Goal: Task Accomplishment & Management: Use online tool/utility

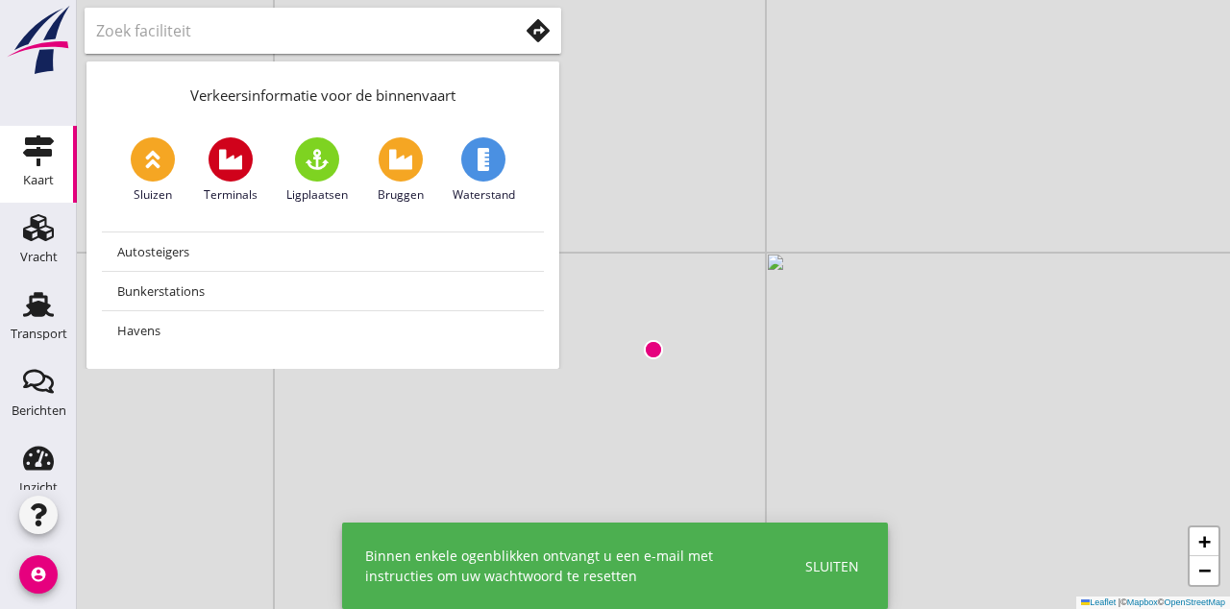
click at [236, 411] on div "+ − Leaflet | © Mapbox © OpenStreetMap" at bounding box center [653, 304] width 1153 height 609
click at [38, 318] on icon "Transport" at bounding box center [38, 304] width 31 height 31
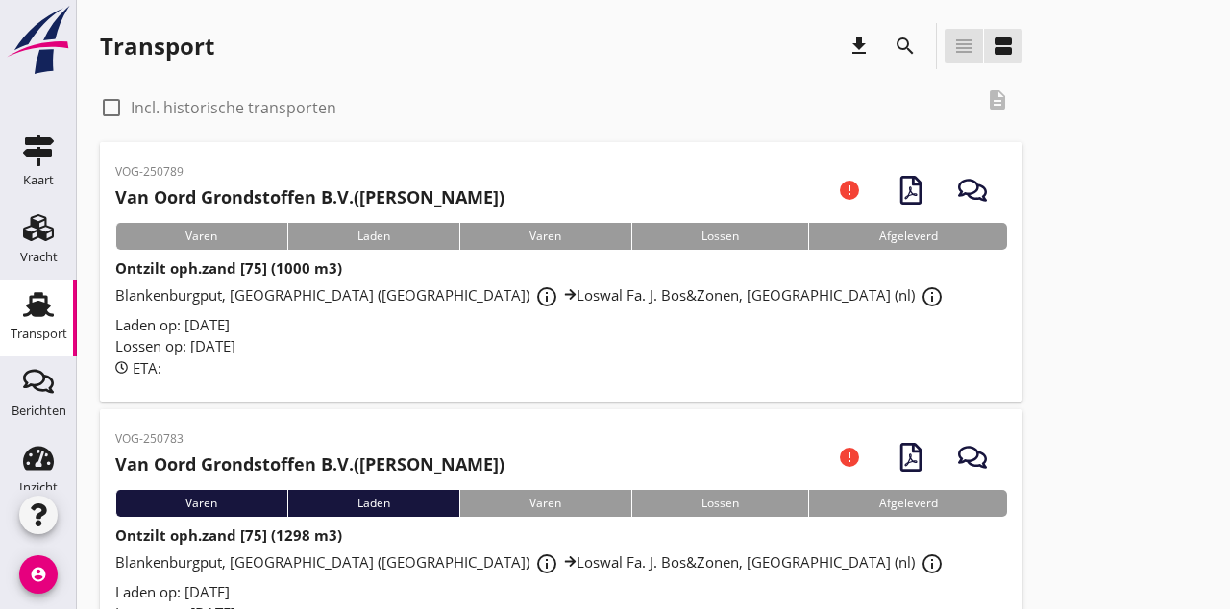
click at [953, 53] on icon "view_headline" at bounding box center [963, 46] width 23 height 23
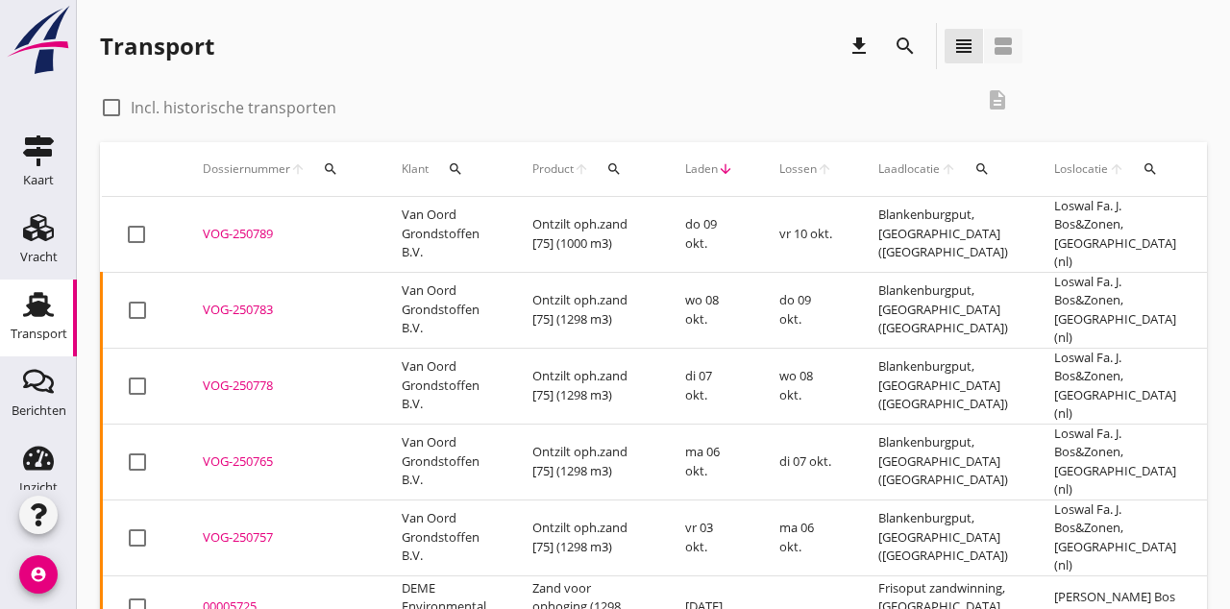
click at [1004, 47] on icon "view_agenda" at bounding box center [1003, 46] width 23 height 23
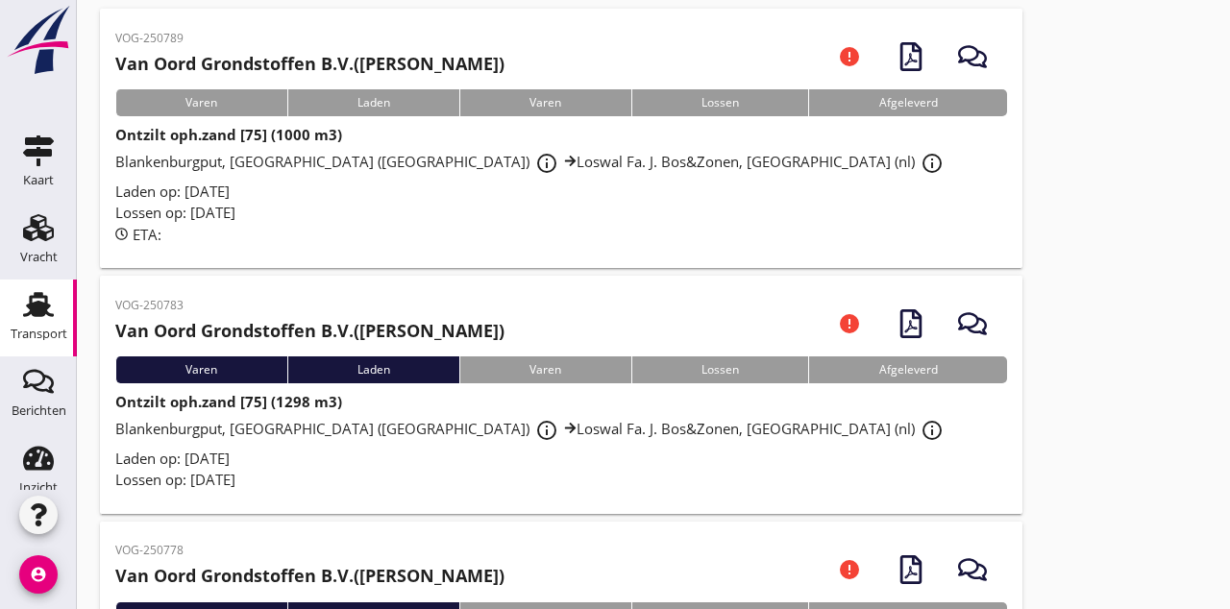
scroll to position [136, 0]
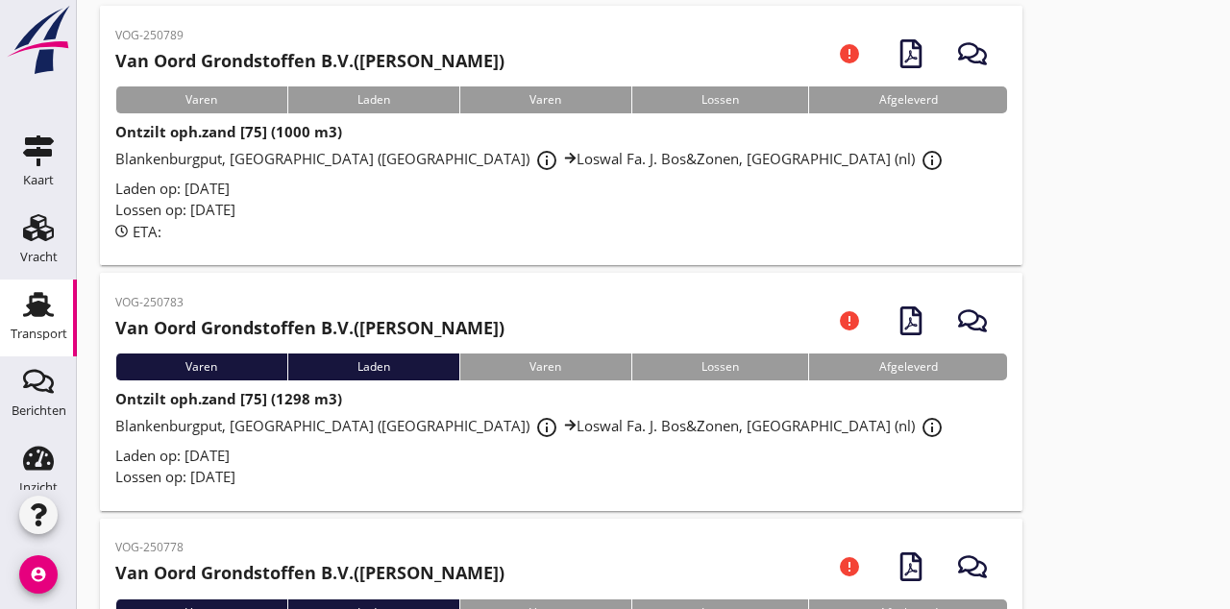
click at [720, 467] on div "Lossen op: [DATE]" at bounding box center [561, 477] width 892 height 22
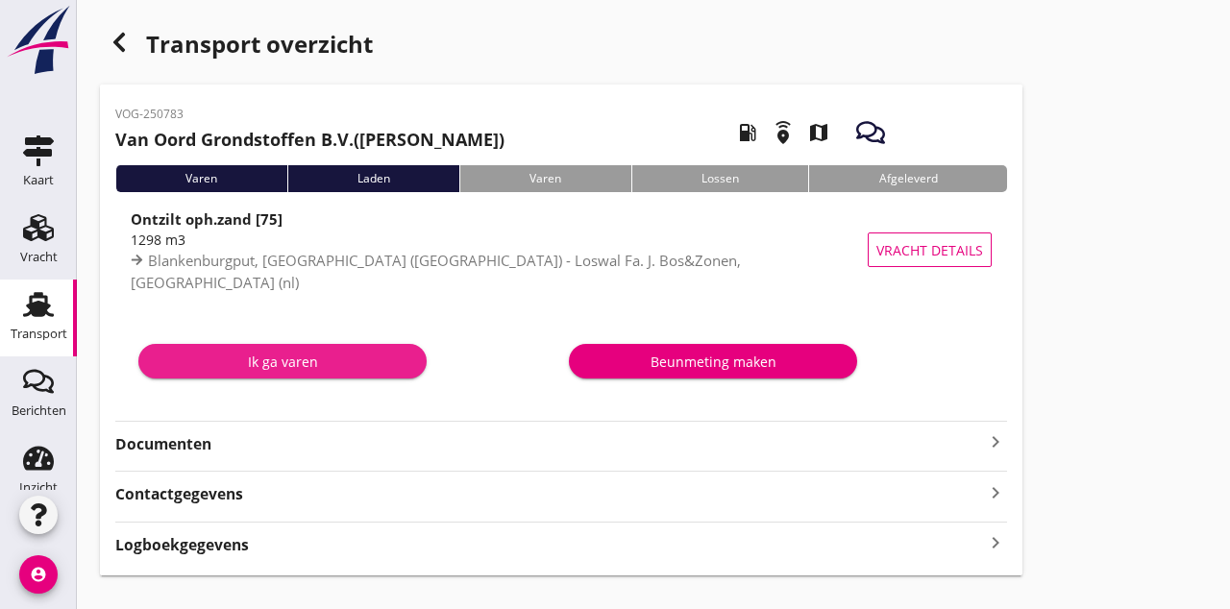
click at [284, 372] on button "Ik ga varen" at bounding box center [282, 361] width 288 height 35
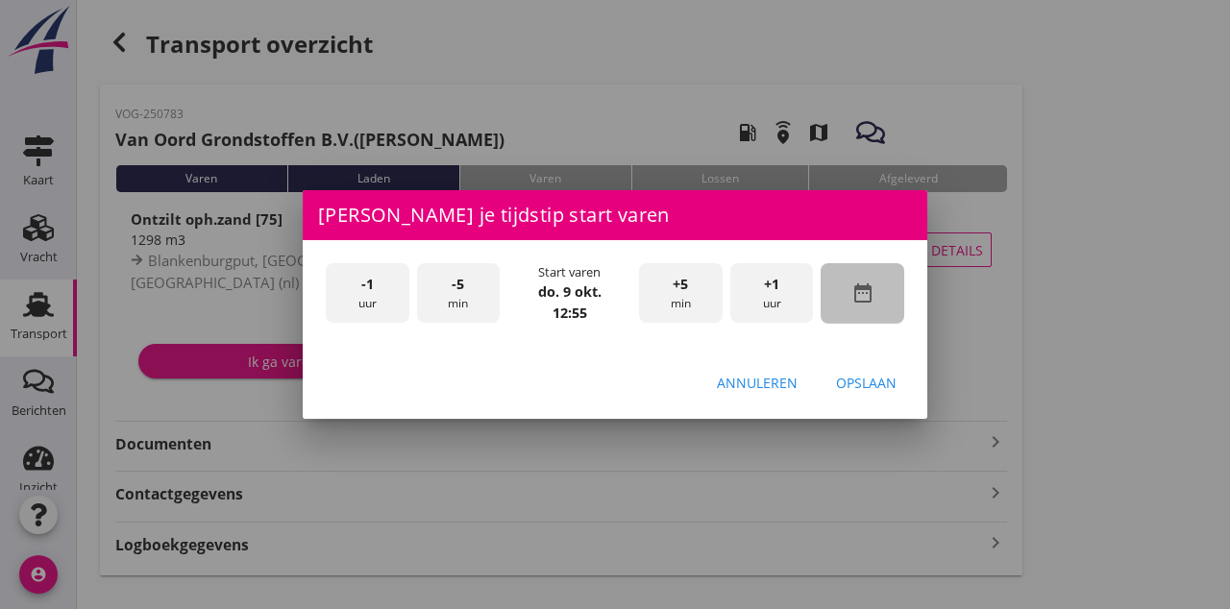
click at [888, 324] on div "date_range" at bounding box center [863, 293] width 84 height 61
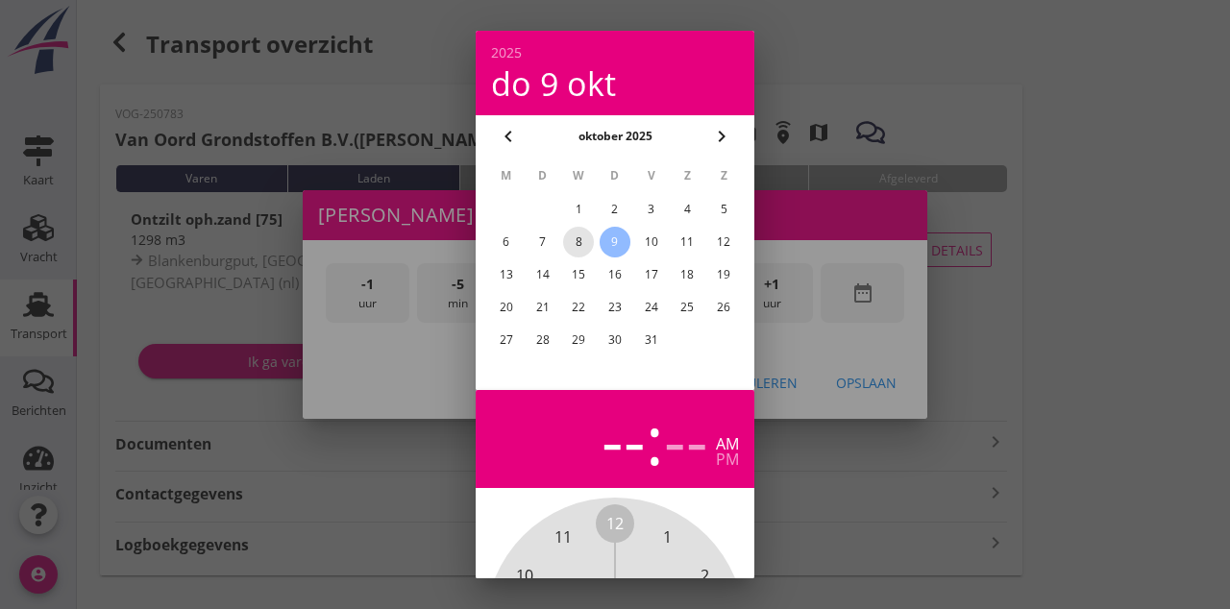
click at [577, 252] on div "8" at bounding box center [578, 242] width 31 height 31
click at [628, 455] on div "--" at bounding box center [624, 438] width 44 height 67
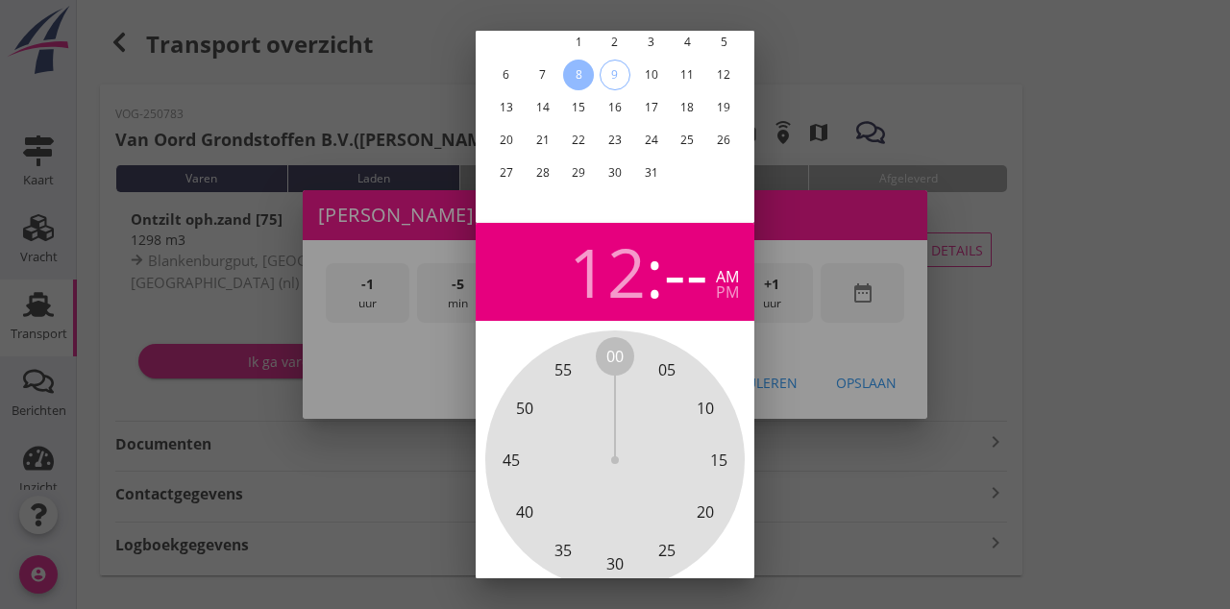
scroll to position [171, 0]
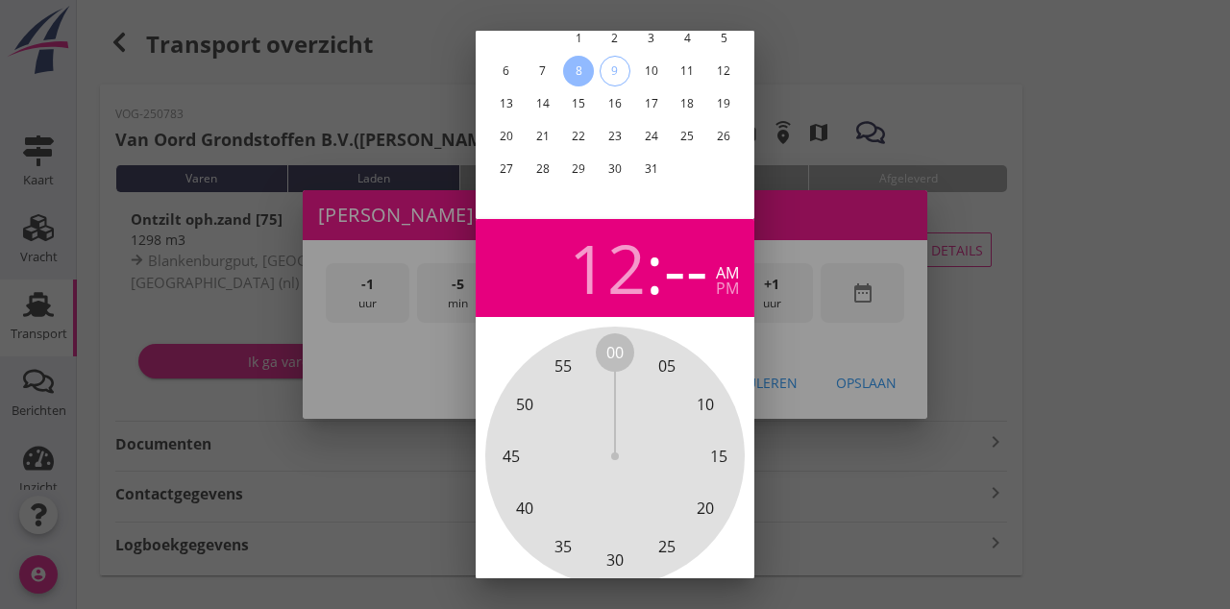
click at [616, 277] on div "12" at bounding box center [607, 267] width 77 height 67
click at [730, 296] on div "pm" at bounding box center [727, 288] width 23 height 15
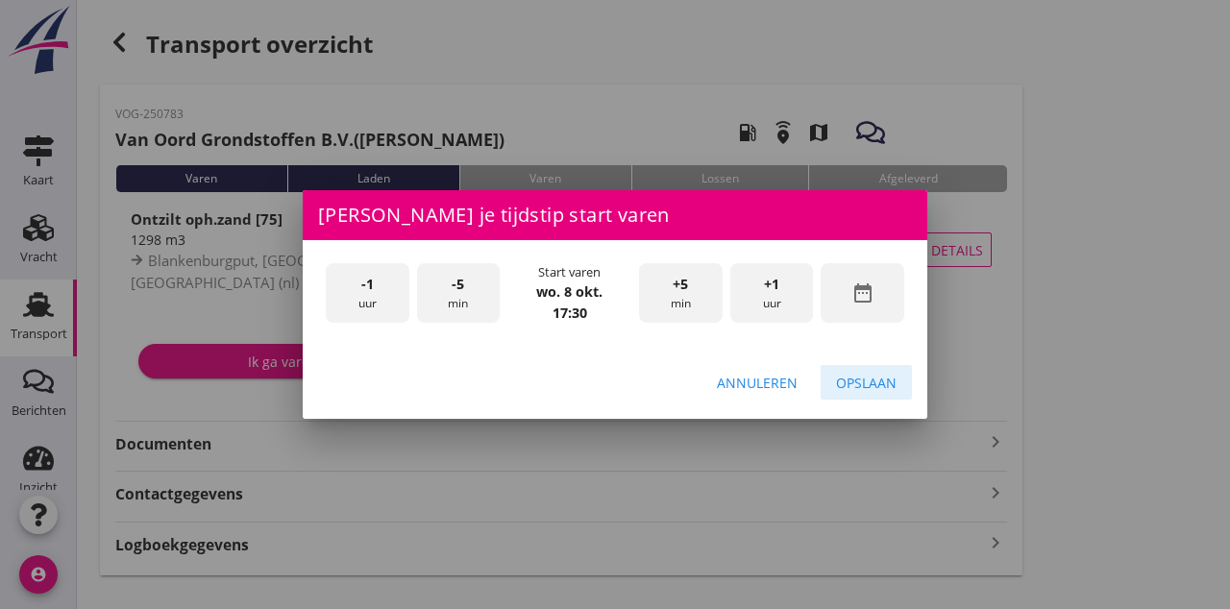
click at [875, 393] on div "Opslaan" at bounding box center [866, 383] width 61 height 20
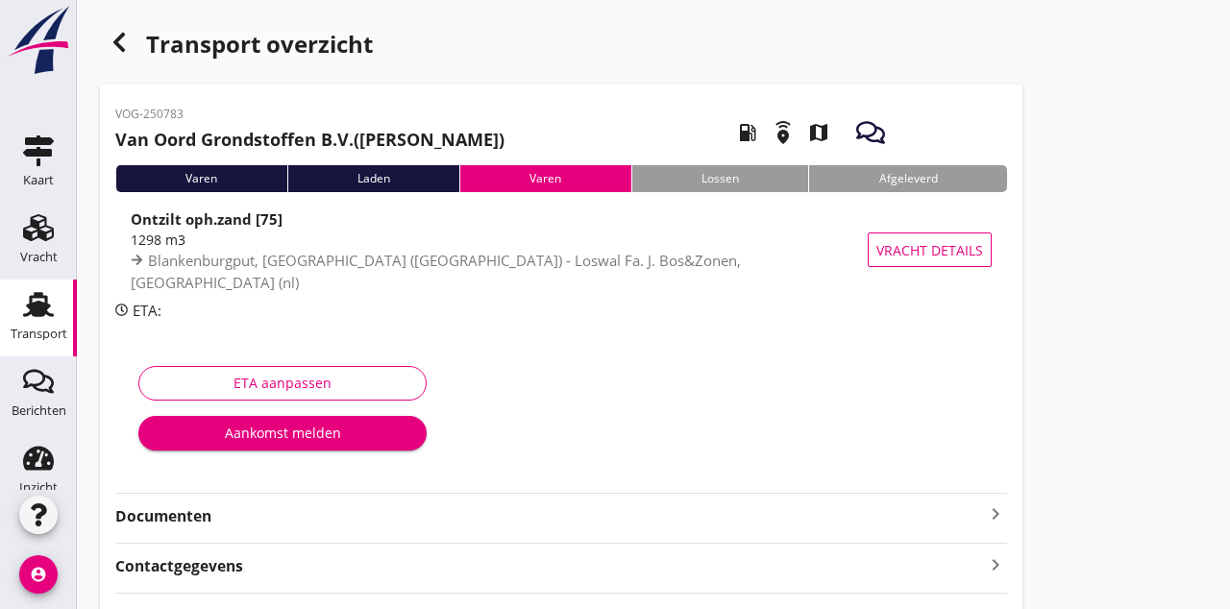
click at [390, 230] on div "Ontzilt oph.zand [75]" at bounding box center [502, 219] width 743 height 22
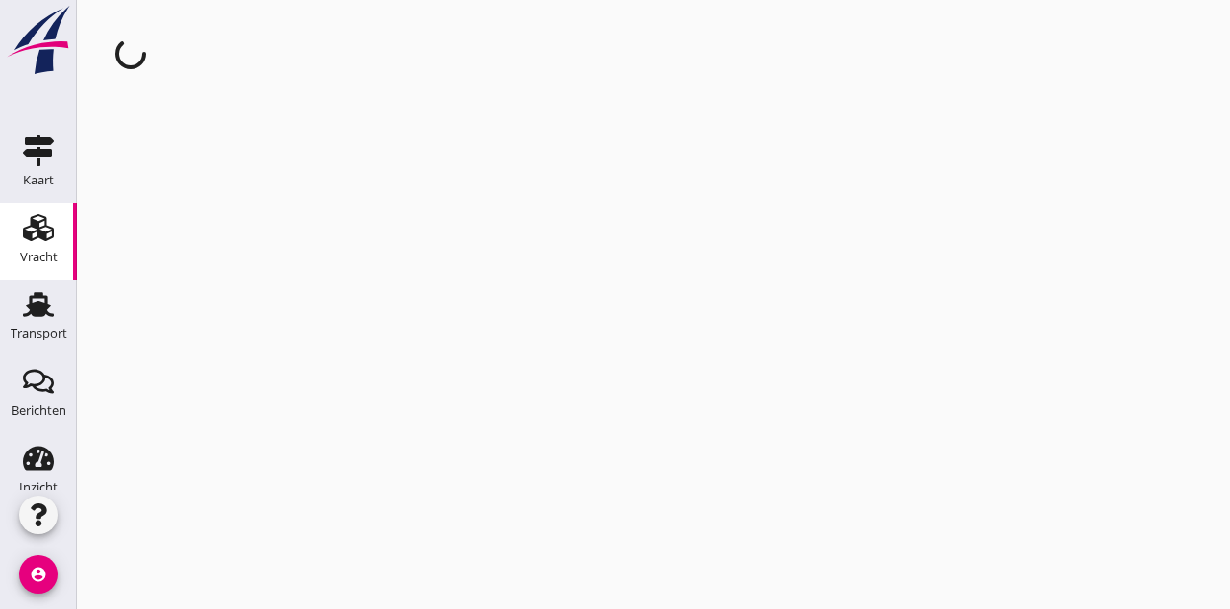
click at [394, 177] on div "cancel You are impersonating another user." at bounding box center [653, 304] width 1153 height 609
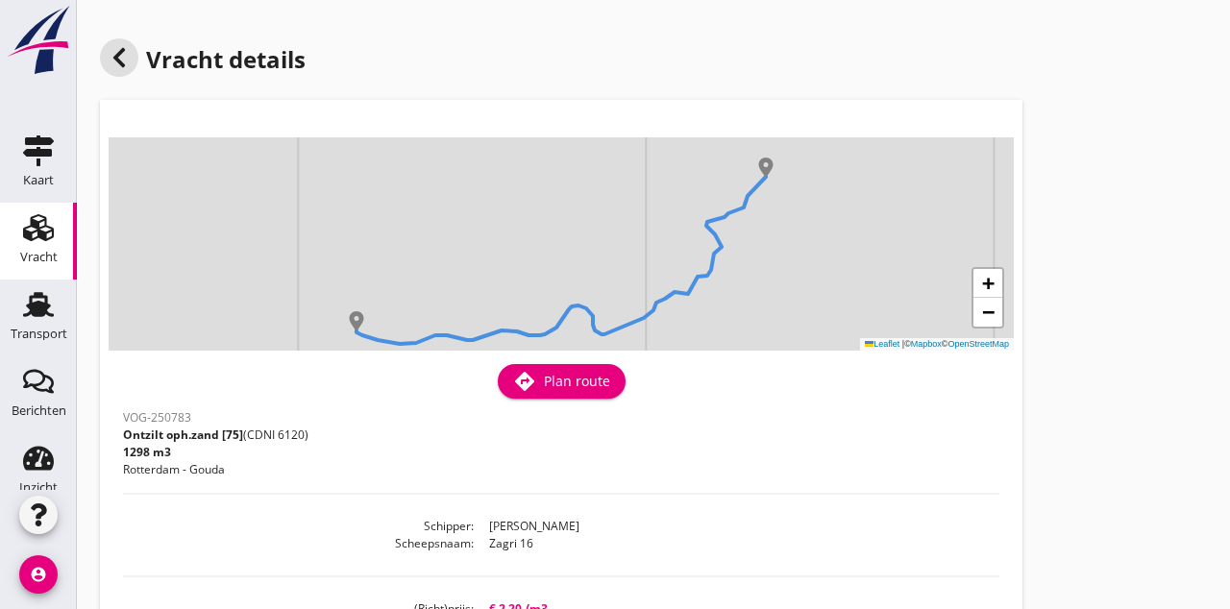
click at [123, 64] on use at bounding box center [119, 57] width 12 height 19
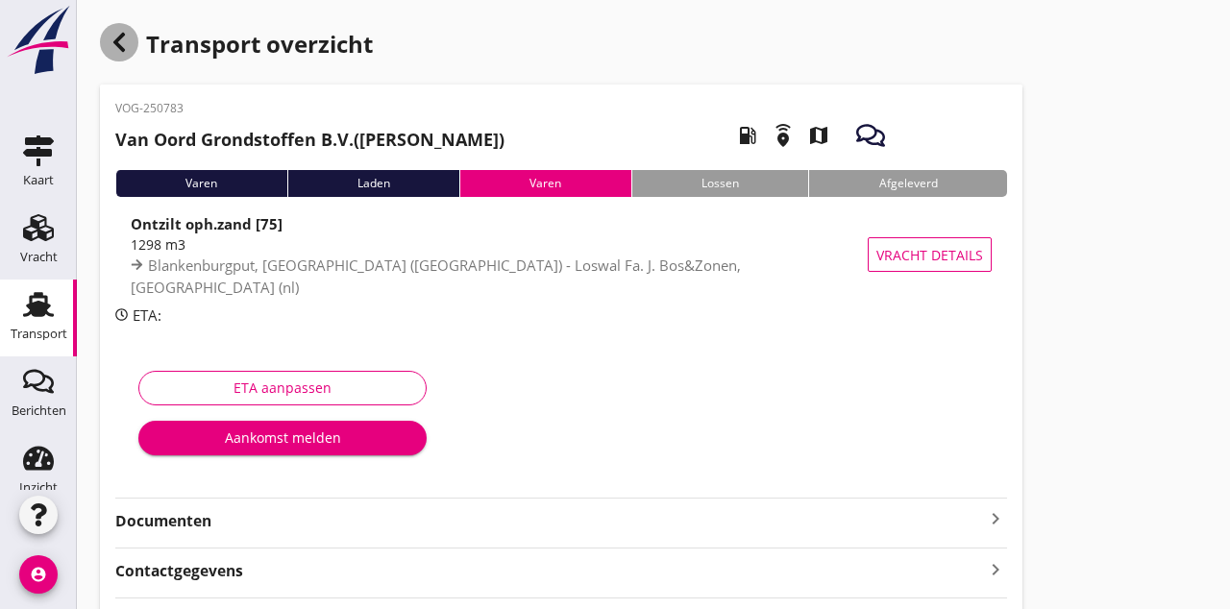
click at [117, 48] on icon "button" at bounding box center [119, 42] width 23 height 23
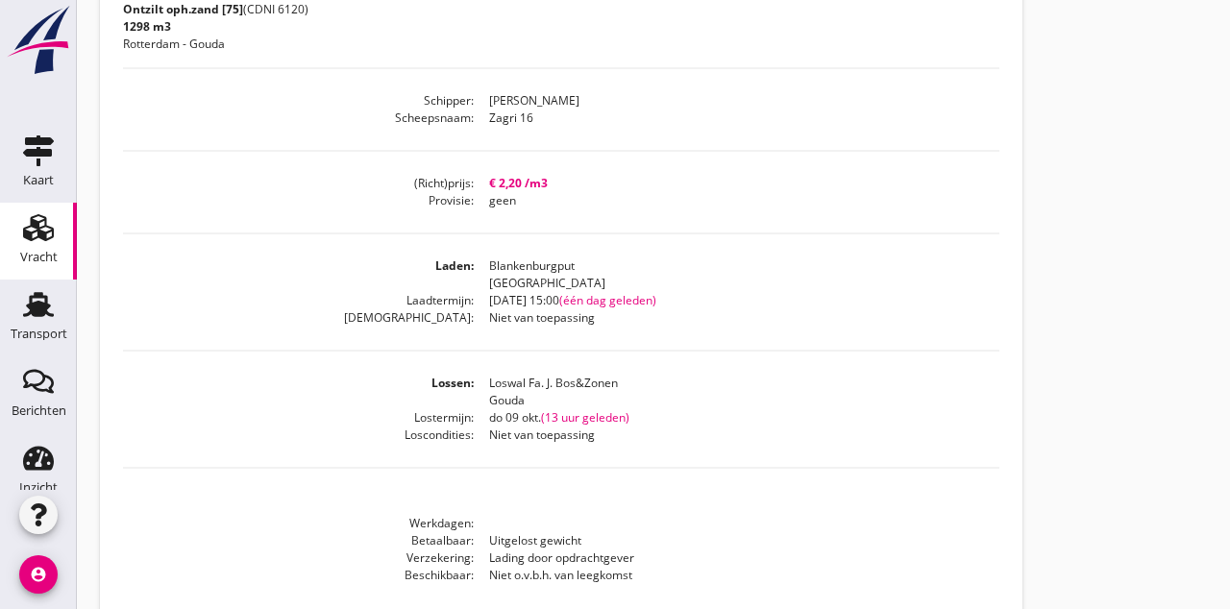
scroll to position [430, 0]
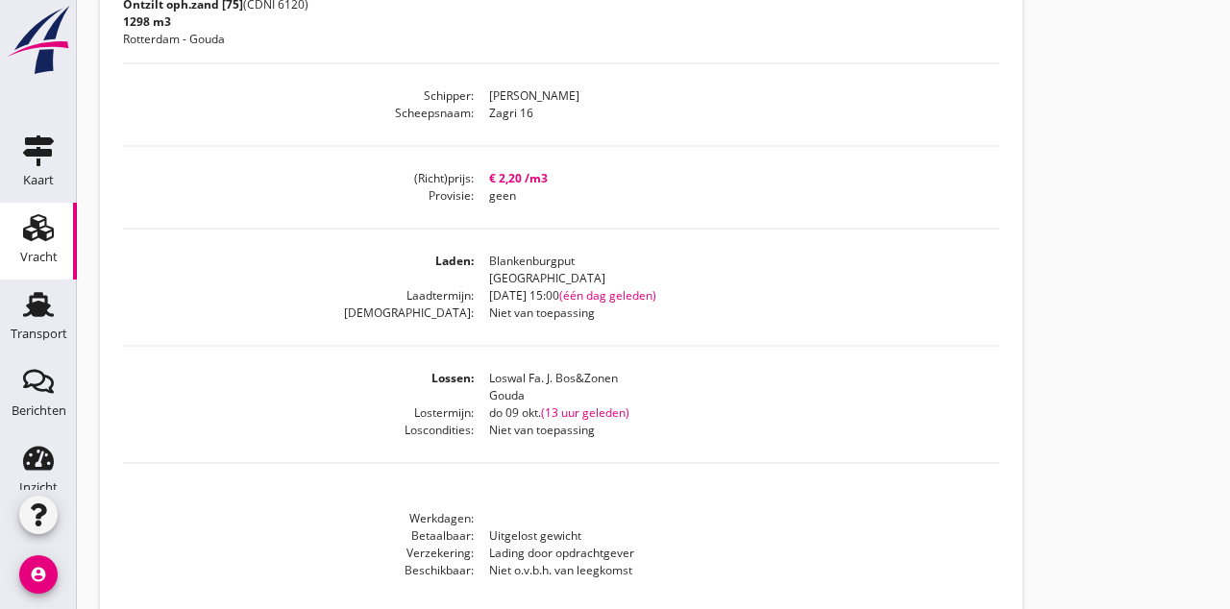
click at [42, 317] on use at bounding box center [38, 304] width 31 height 25
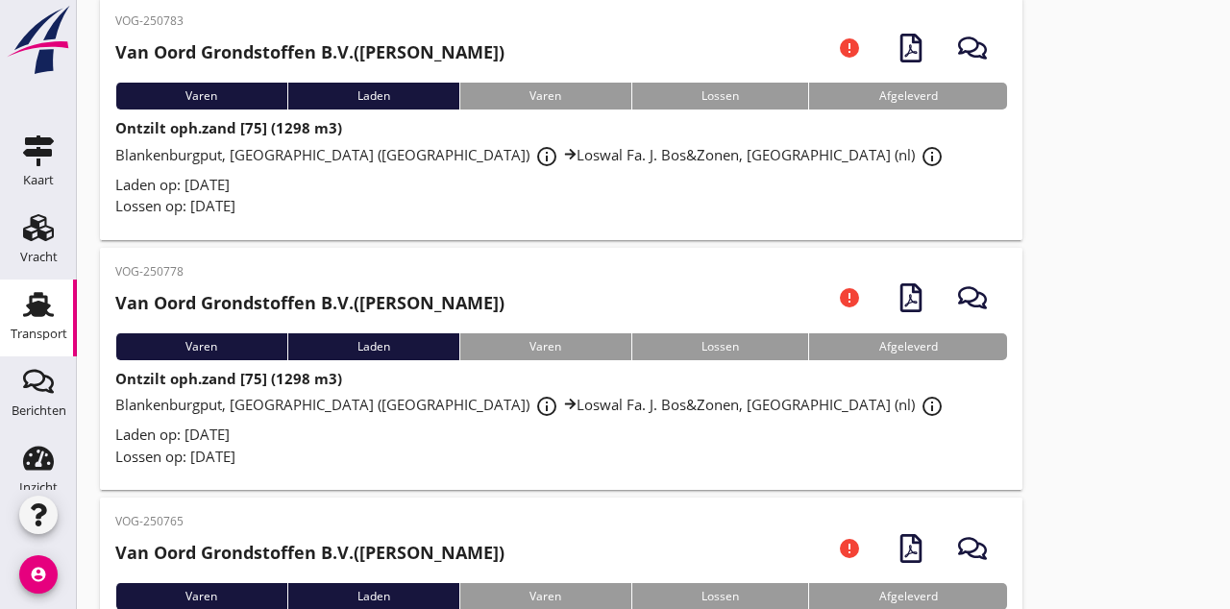
click at [48, 311] on icon "Transport" at bounding box center [38, 304] width 31 height 31
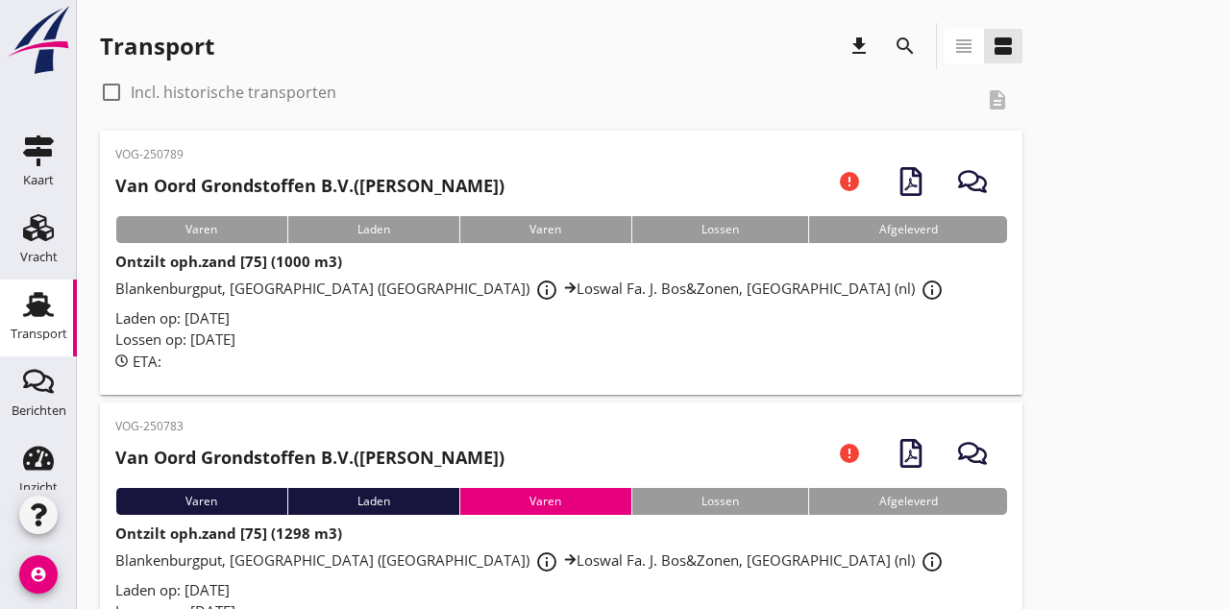
click at [375, 608] on div "Lossen op: [DATE]" at bounding box center [561, 612] width 892 height 22
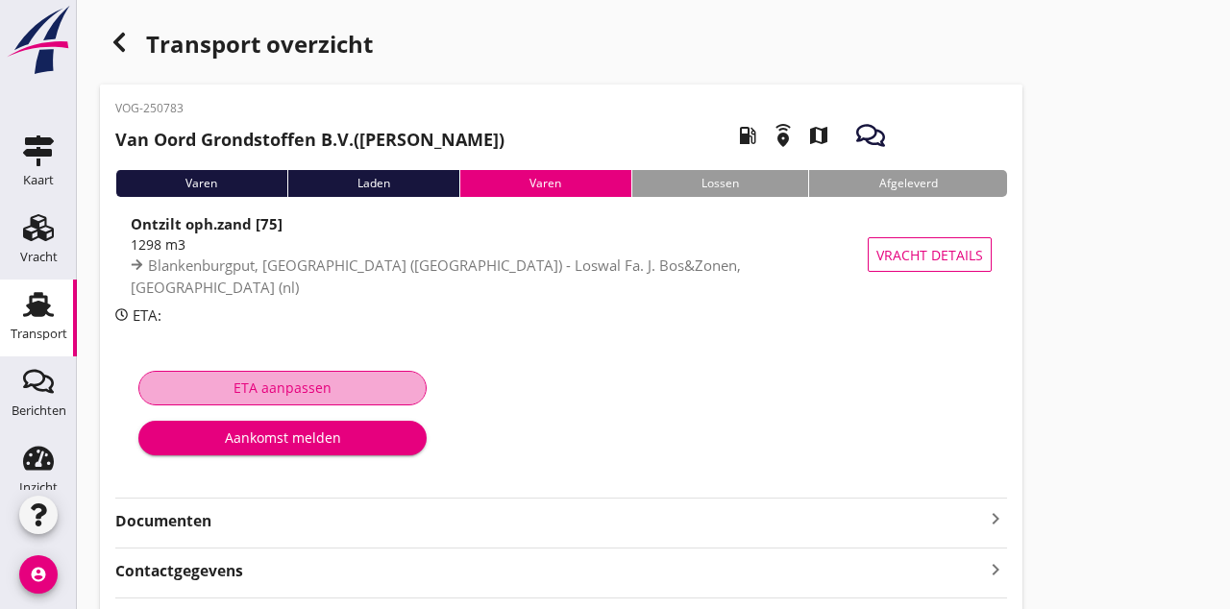
click at [325, 396] on div "ETA aanpassen" at bounding box center [283, 388] width 256 height 20
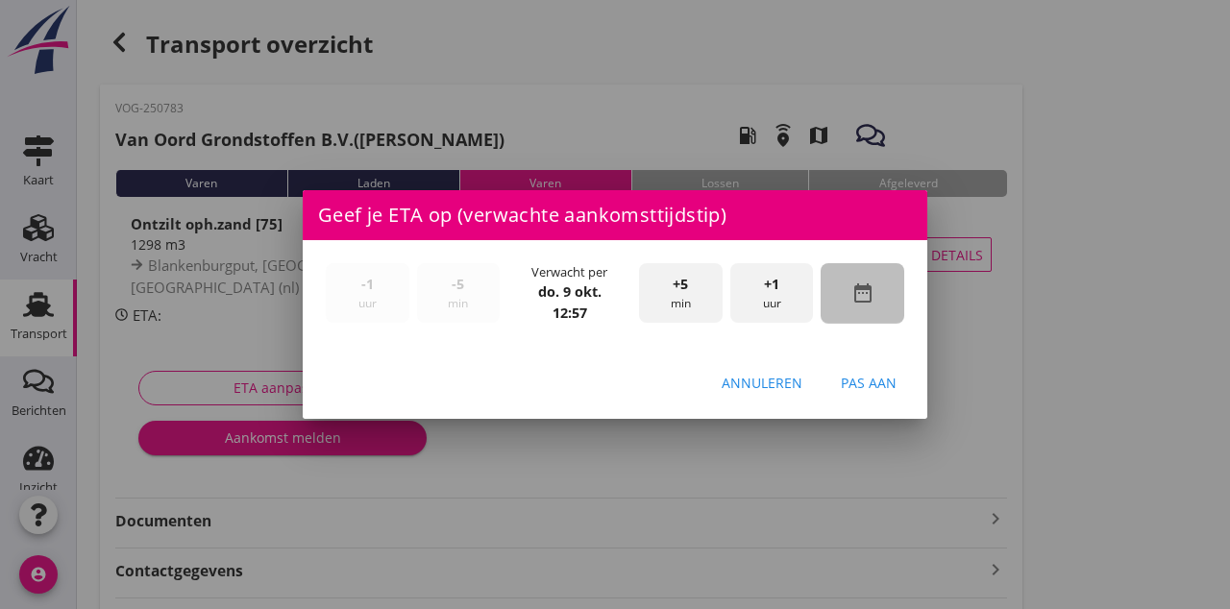
click at [885, 324] on div "date_range" at bounding box center [863, 293] width 84 height 61
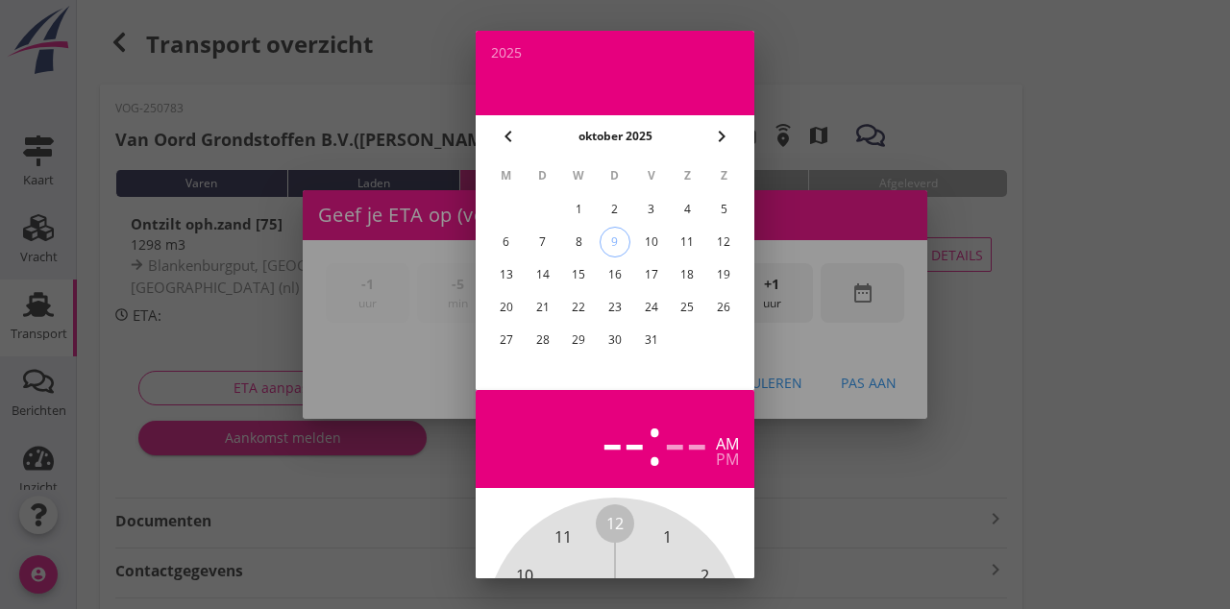
click at [352, 564] on div at bounding box center [615, 304] width 1230 height 609
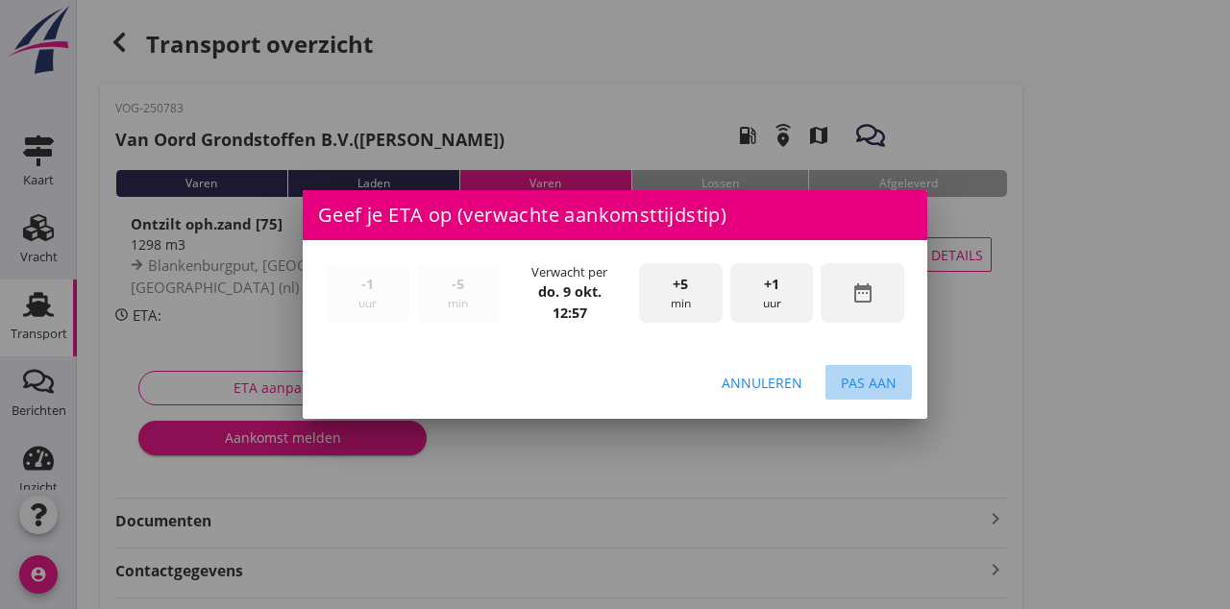
scroll to position [21, 0]
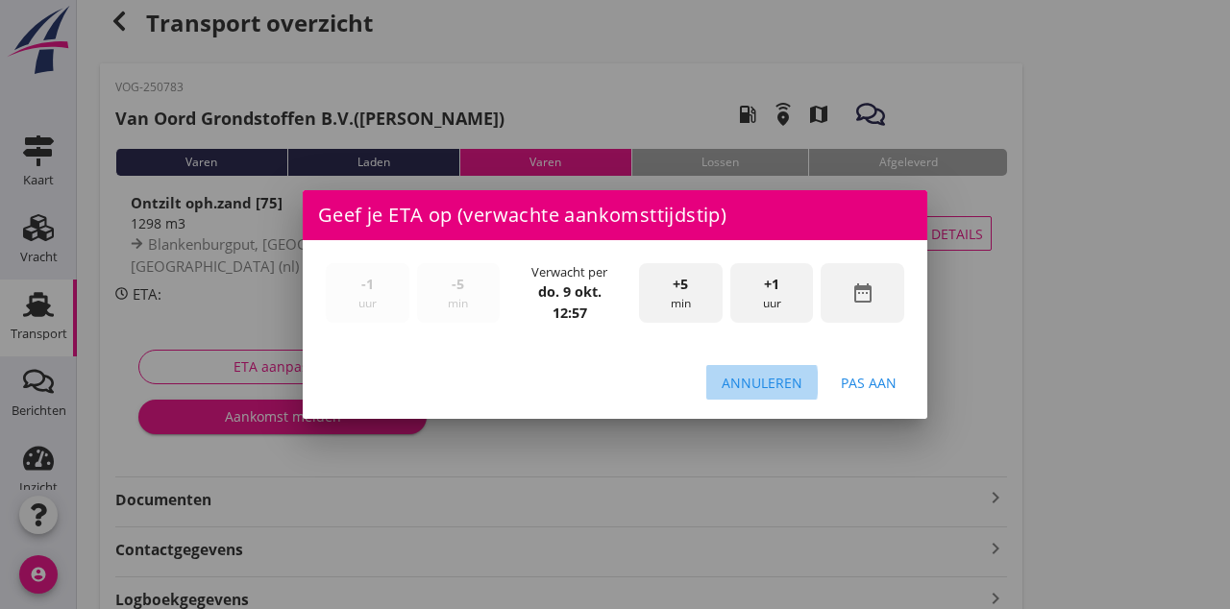
click at [748, 400] on button "Annuleren" at bounding box center [761, 382] width 111 height 35
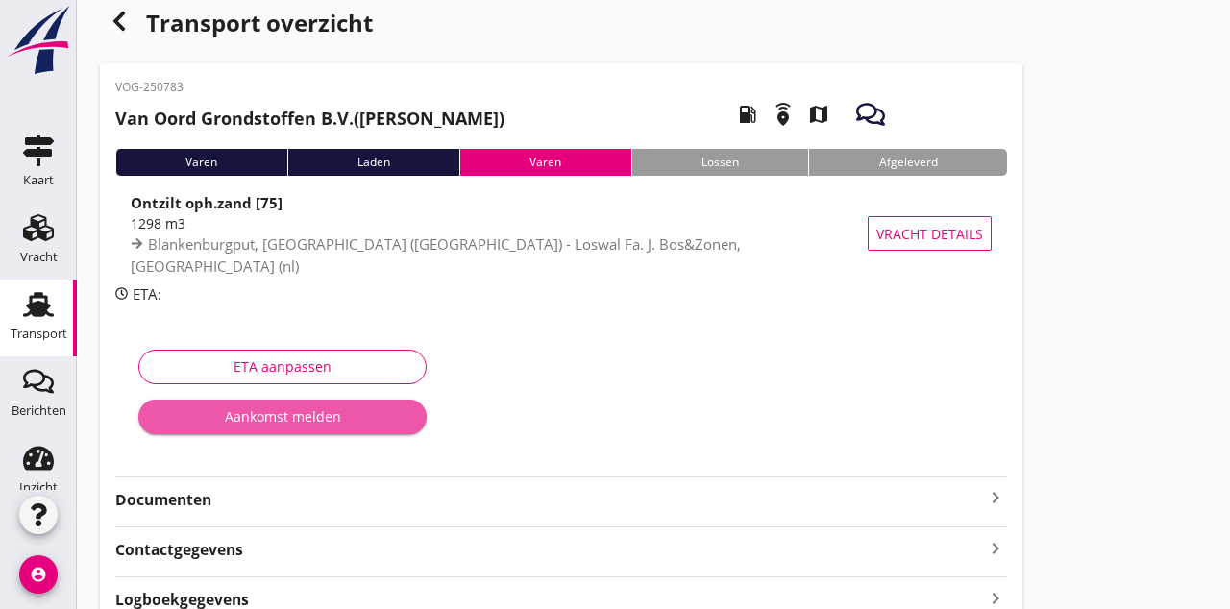
click at [345, 421] on div "Aankomst melden" at bounding box center [283, 416] width 258 height 20
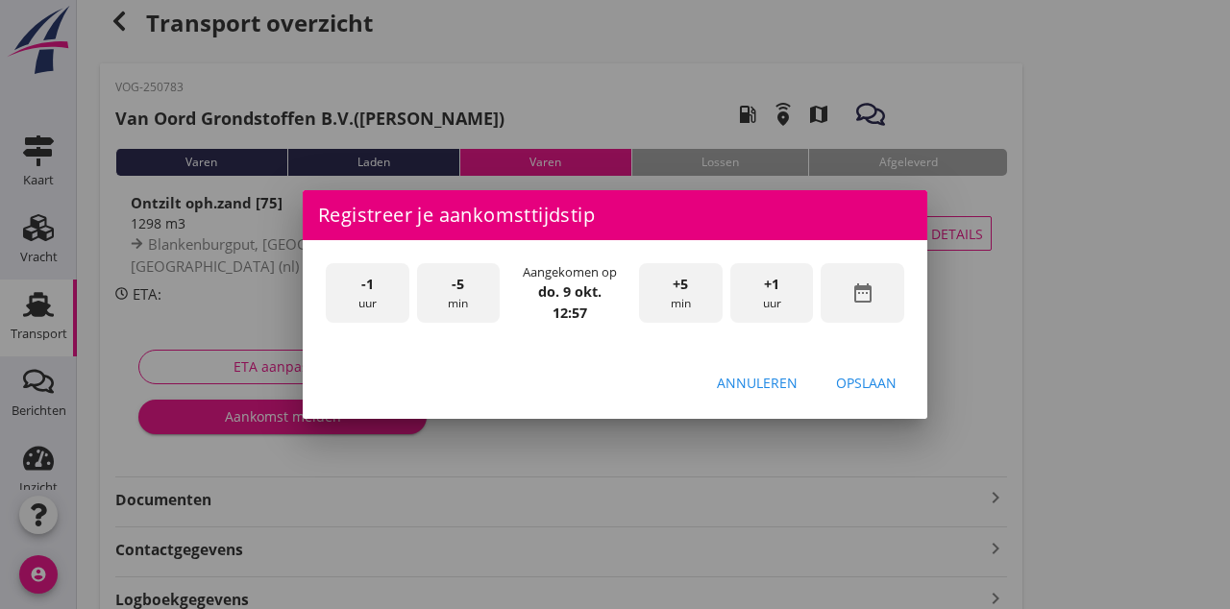
click at [871, 305] on icon "date_range" at bounding box center [862, 293] width 23 height 23
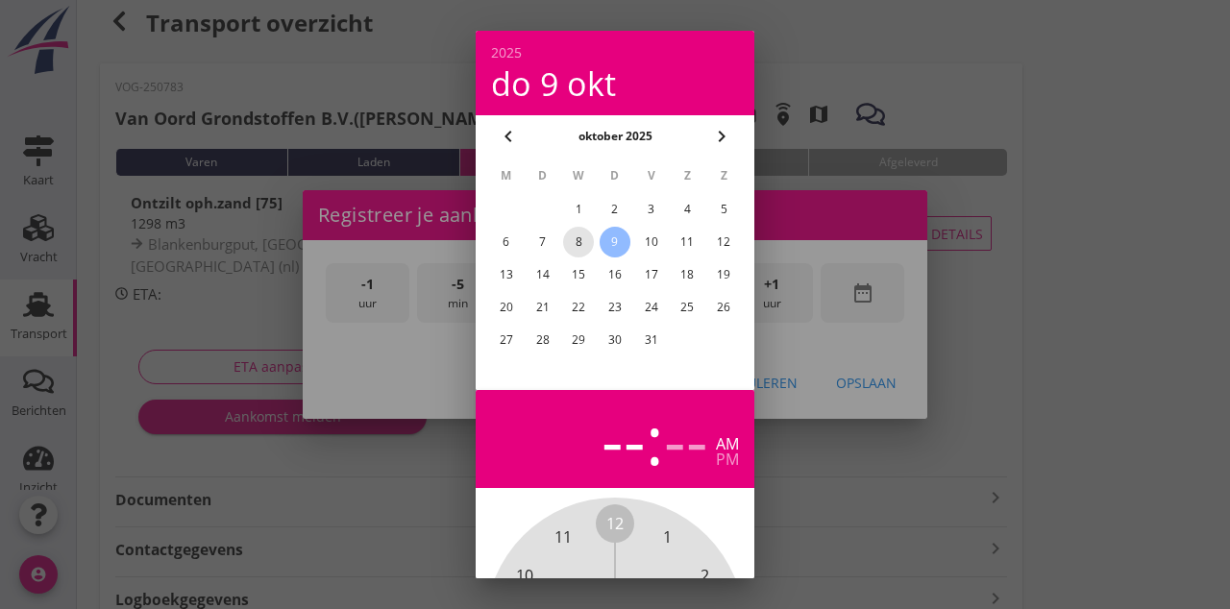
click at [584, 250] on div "8" at bounding box center [578, 242] width 31 height 31
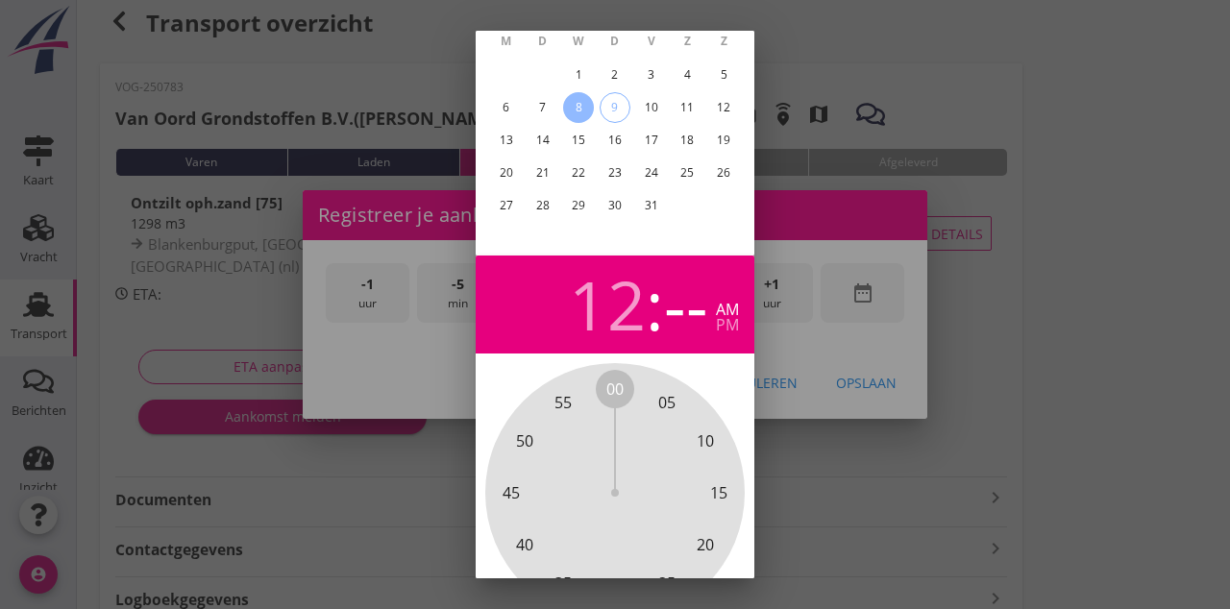
scroll to position [171, 0]
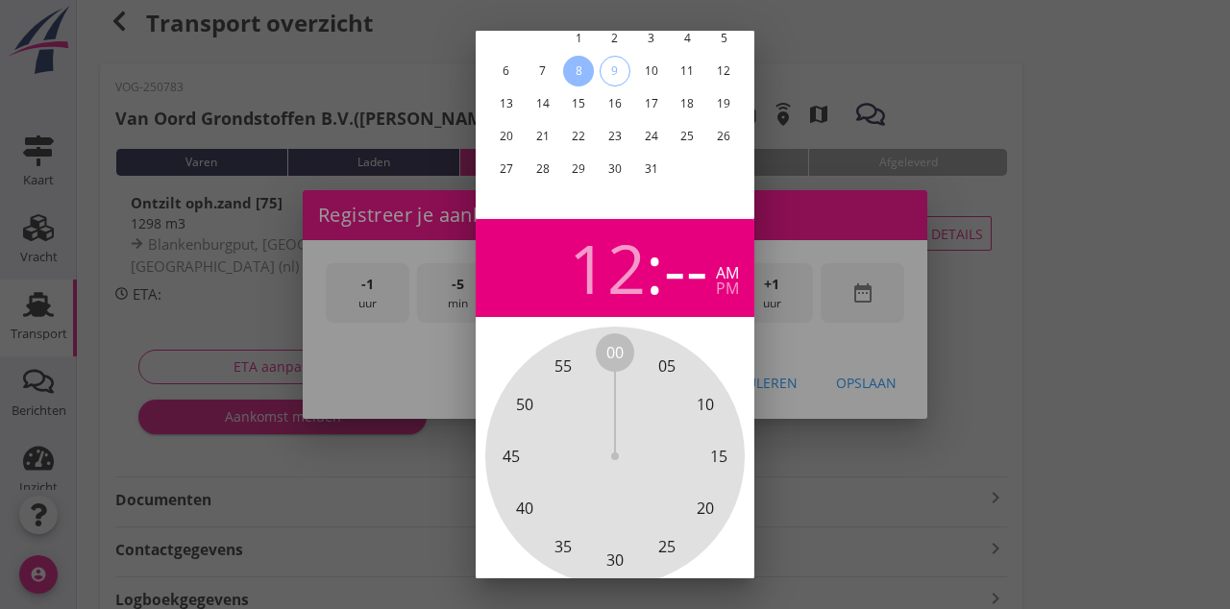
click at [615, 288] on div "12" at bounding box center [607, 267] width 77 height 67
click at [609, 259] on div "12" at bounding box center [607, 267] width 77 height 67
click at [724, 296] on div "pm" at bounding box center [727, 288] width 23 height 15
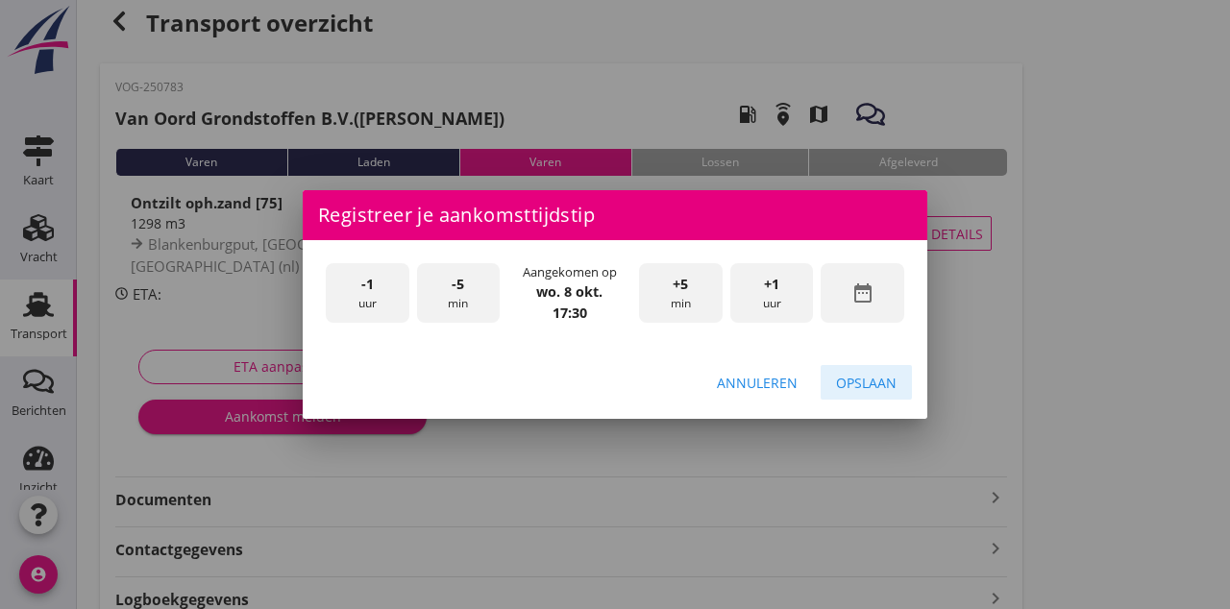
click at [876, 393] on div "Opslaan" at bounding box center [866, 383] width 61 height 20
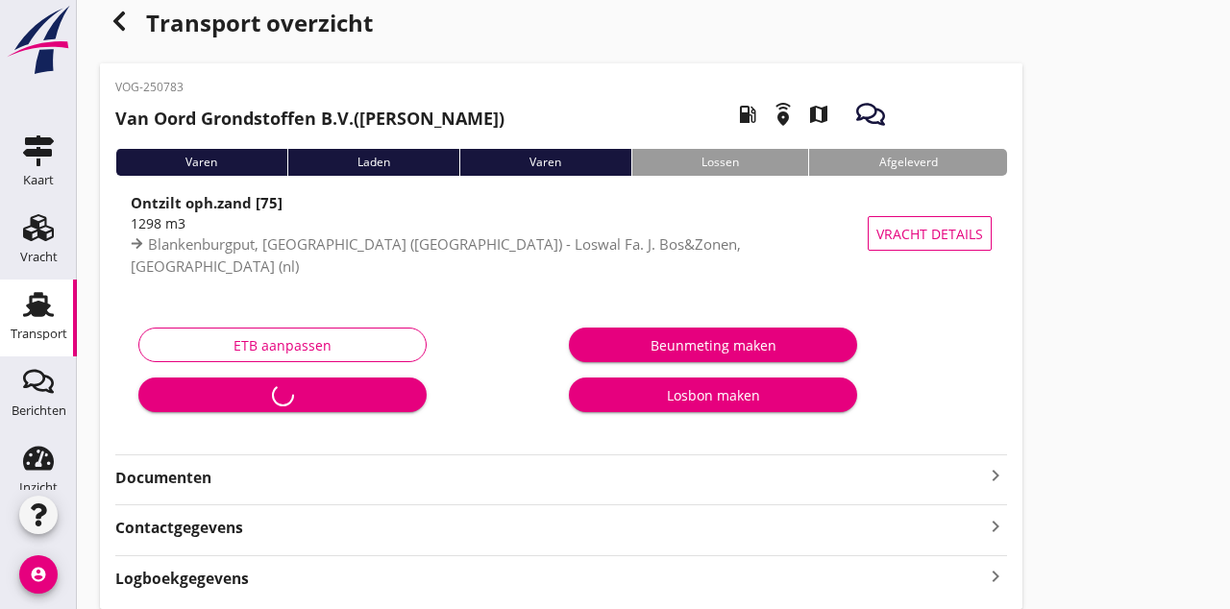
scroll to position [0, 0]
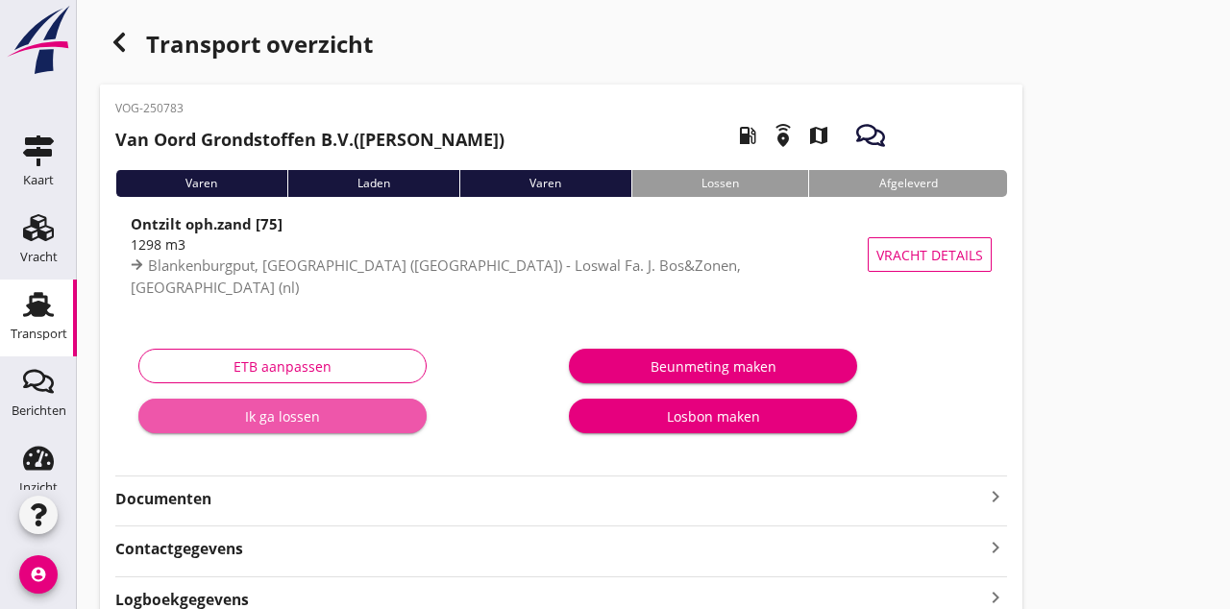
click at [311, 429] on button "Ik ga lossen" at bounding box center [282, 416] width 288 height 35
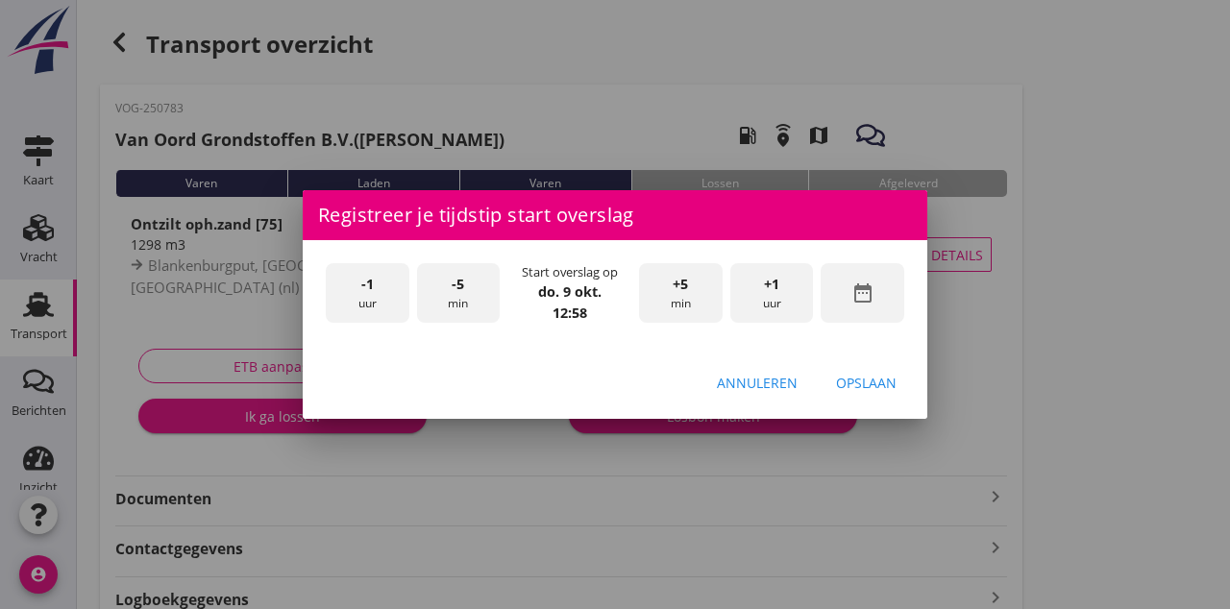
click at [858, 305] on icon "date_range" at bounding box center [862, 293] width 23 height 23
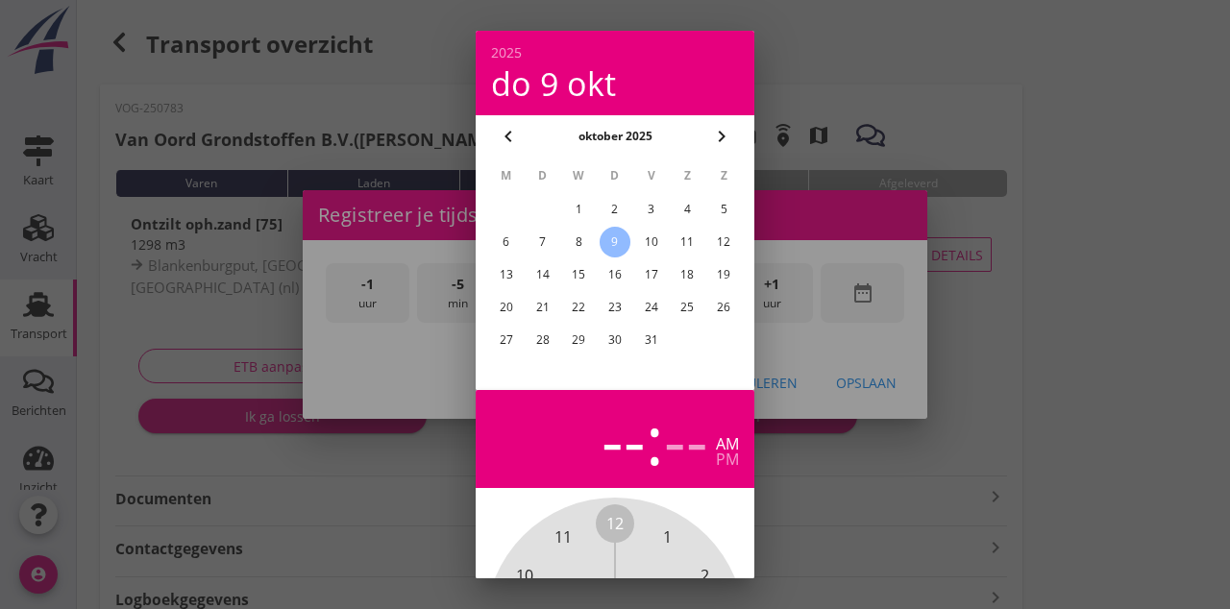
click at [620, 244] on div "9" at bounding box center [615, 242] width 31 height 31
click at [619, 244] on div "9" at bounding box center [615, 242] width 31 height 31
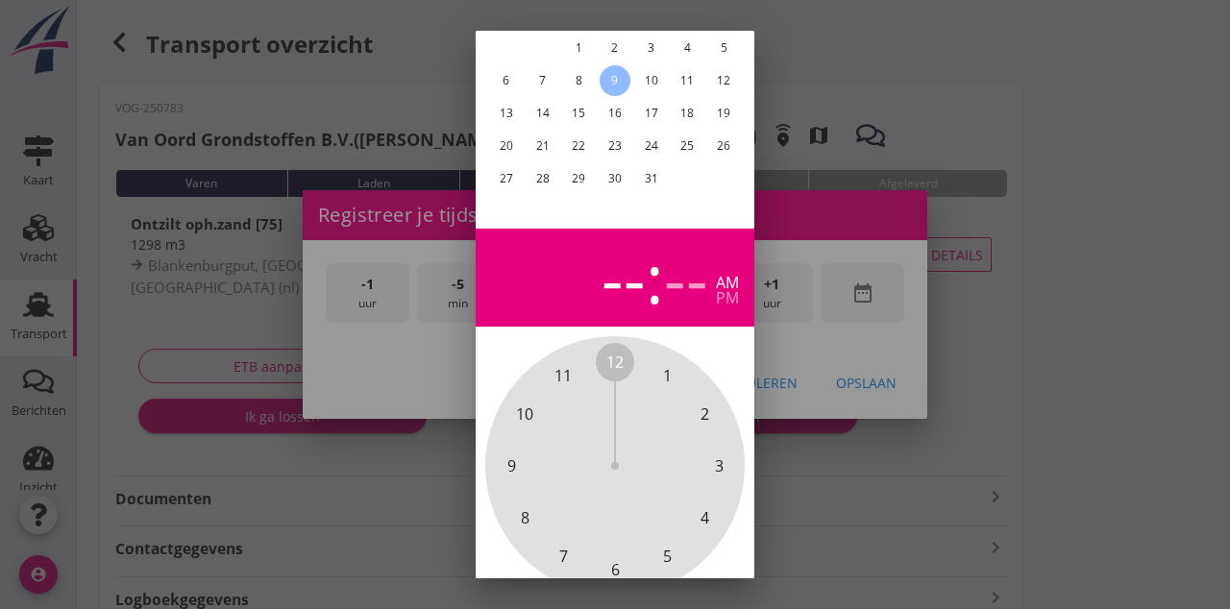
scroll to position [171, 0]
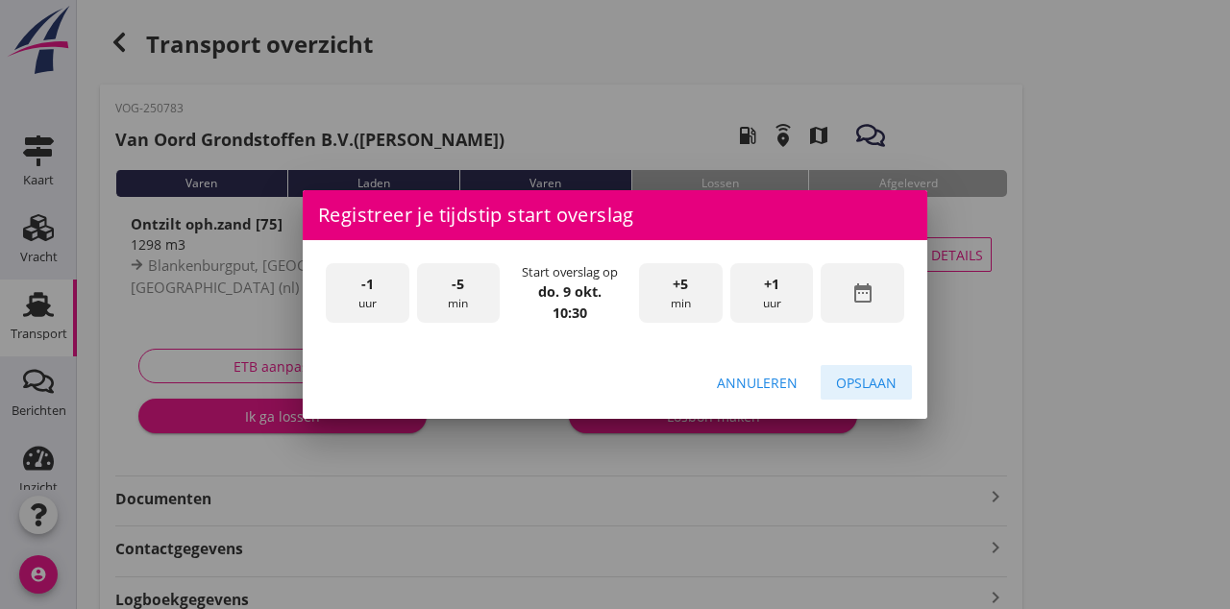
click at [876, 393] on div "Opslaan" at bounding box center [866, 383] width 61 height 20
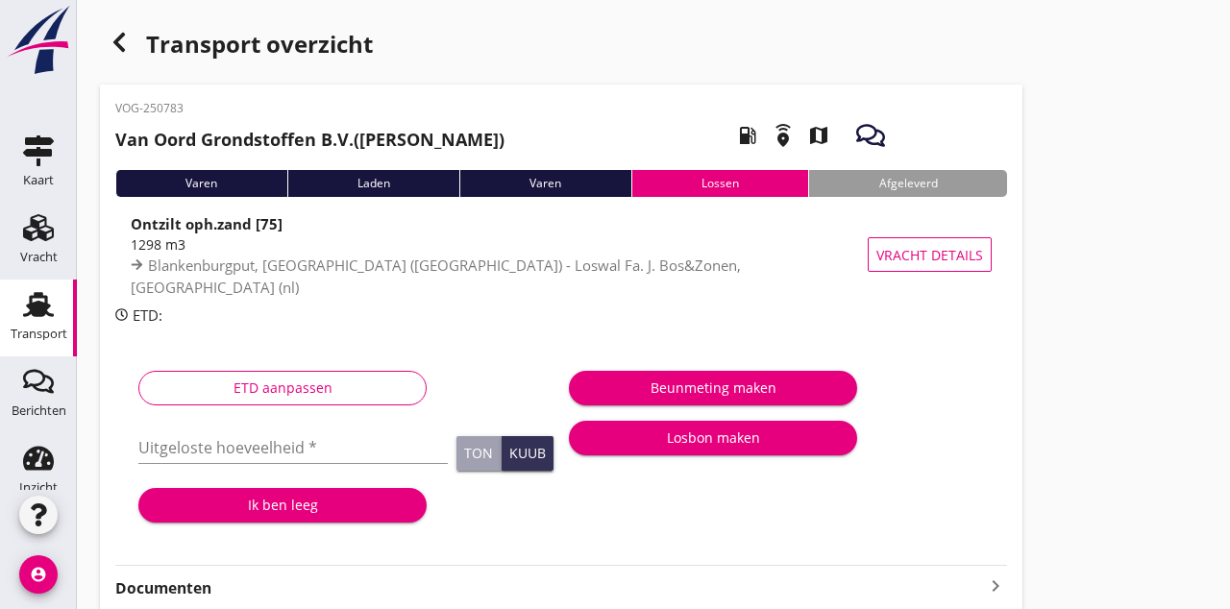
click at [291, 452] on input "Uitgeloste hoeveelheid *" at bounding box center [292, 447] width 309 height 31
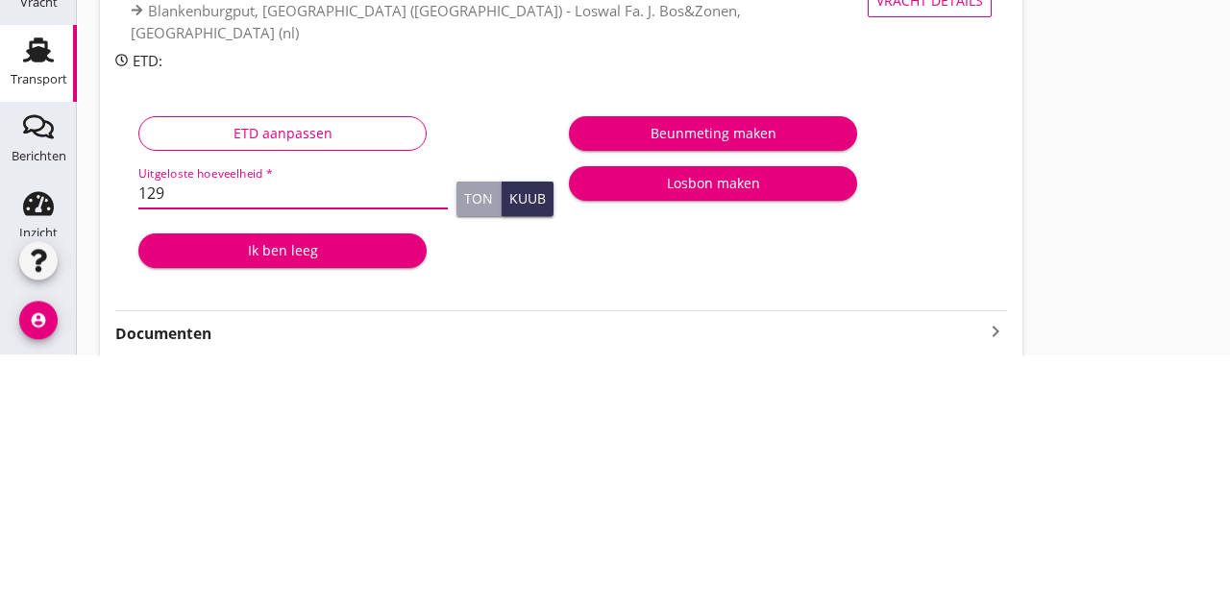
type input "1298"
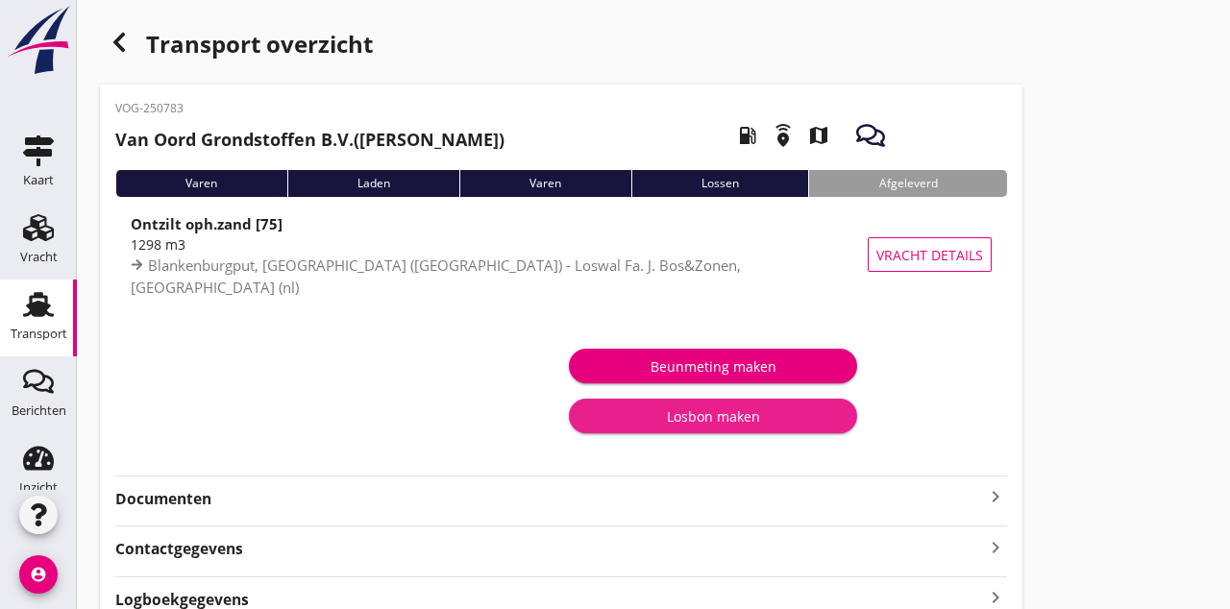
click at [746, 426] on div "Losbon maken" at bounding box center [713, 416] width 258 height 20
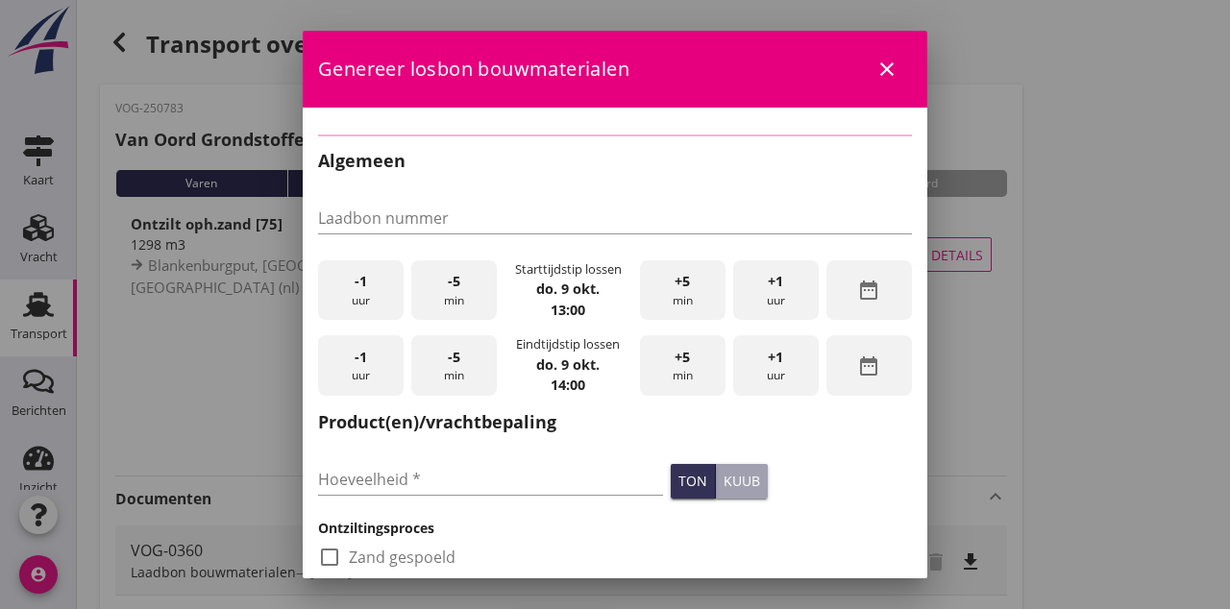
type input "VOG-0360"
type input "1298"
checkbox input "true"
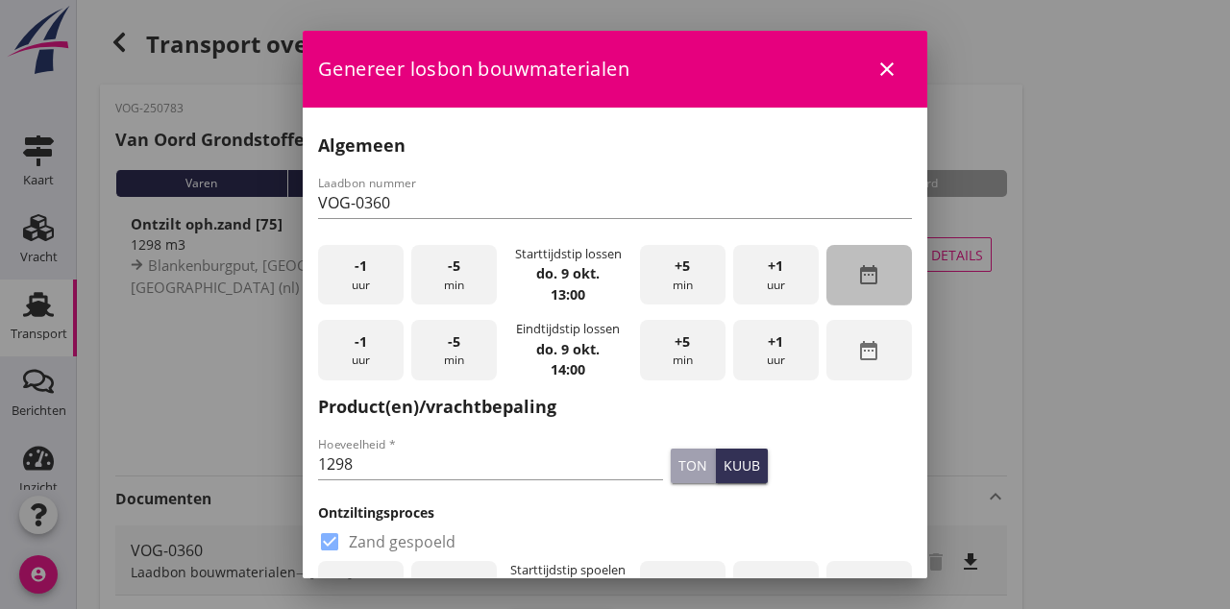
click at [874, 284] on icon "date_range" at bounding box center [868, 274] width 23 height 23
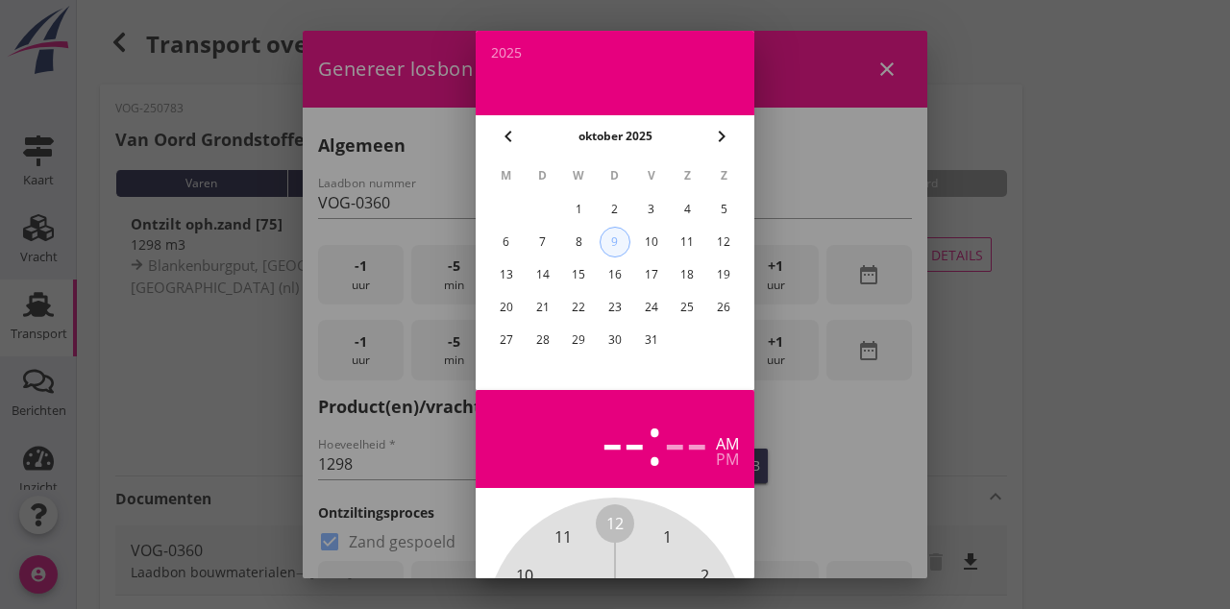
click at [605, 257] on div "9" at bounding box center [615, 242] width 29 height 29
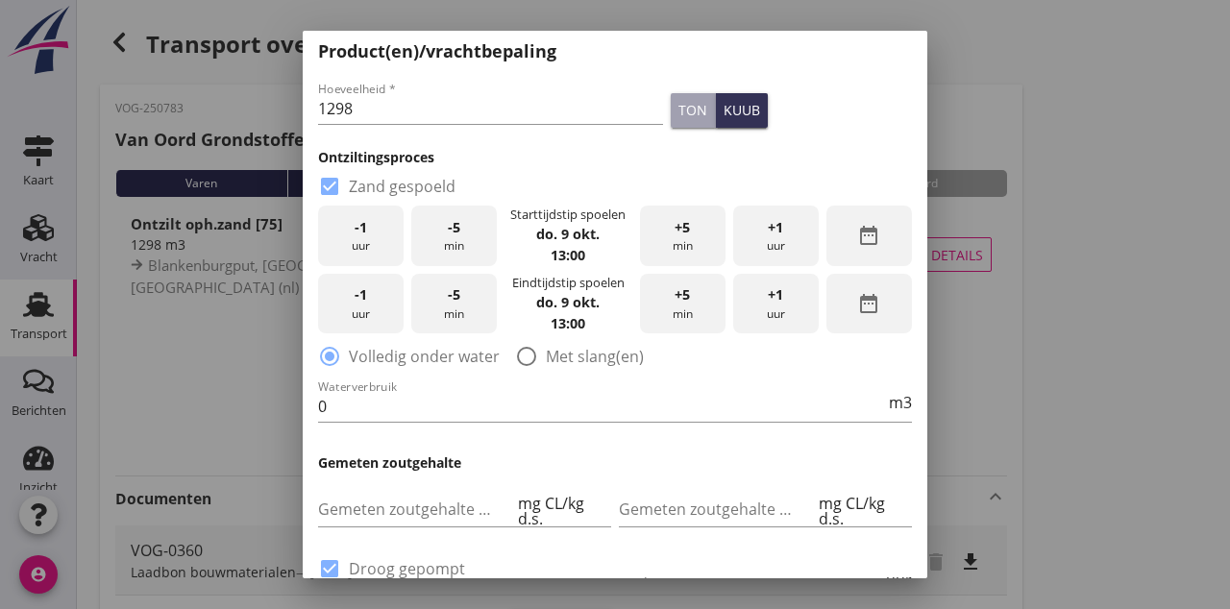
scroll to position [356, 0]
click at [886, 238] on div "date_range" at bounding box center [869, 235] width 86 height 61
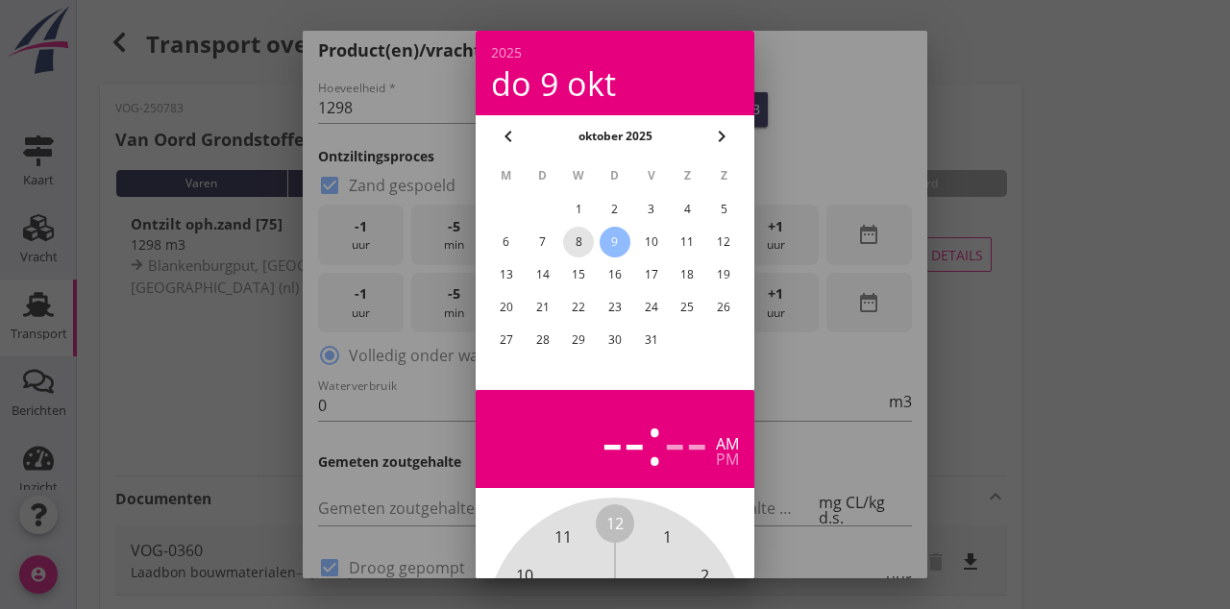
click at [580, 252] on div "8" at bounding box center [578, 242] width 31 height 31
click at [628, 467] on div "--" at bounding box center [624, 438] width 44 height 67
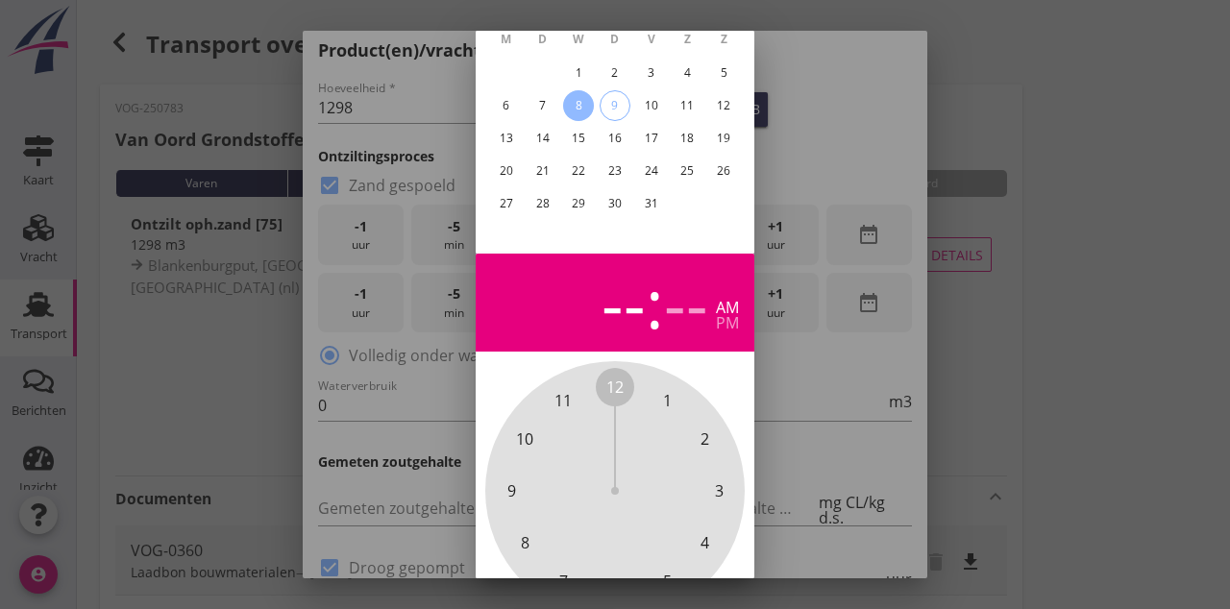
scroll to position [171, 0]
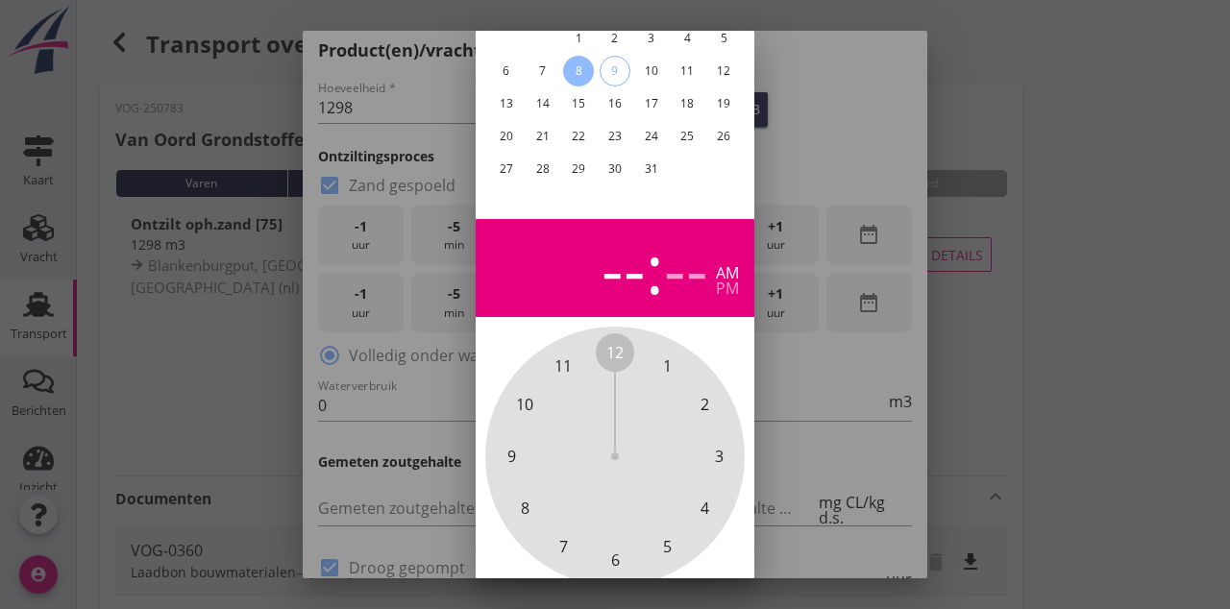
click at [640, 271] on div "--" at bounding box center [624, 267] width 44 height 67
click at [689, 273] on div "--" at bounding box center [686, 267] width 44 height 67
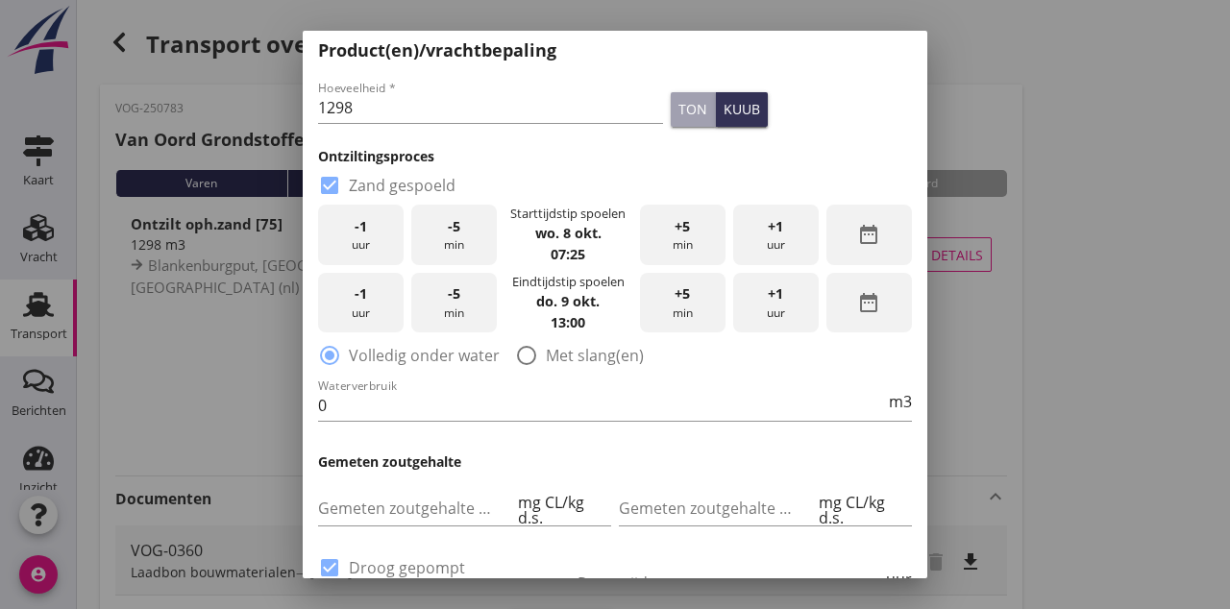
click at [891, 307] on div "date_range" at bounding box center [869, 303] width 86 height 61
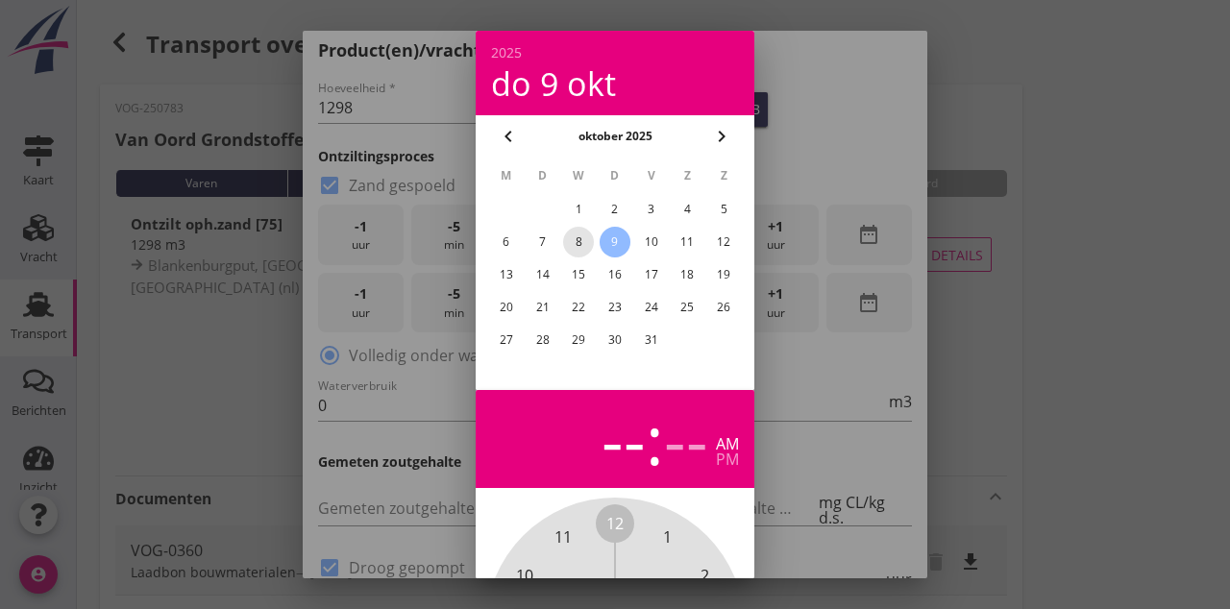
click at [579, 250] on div "8" at bounding box center [578, 242] width 31 height 31
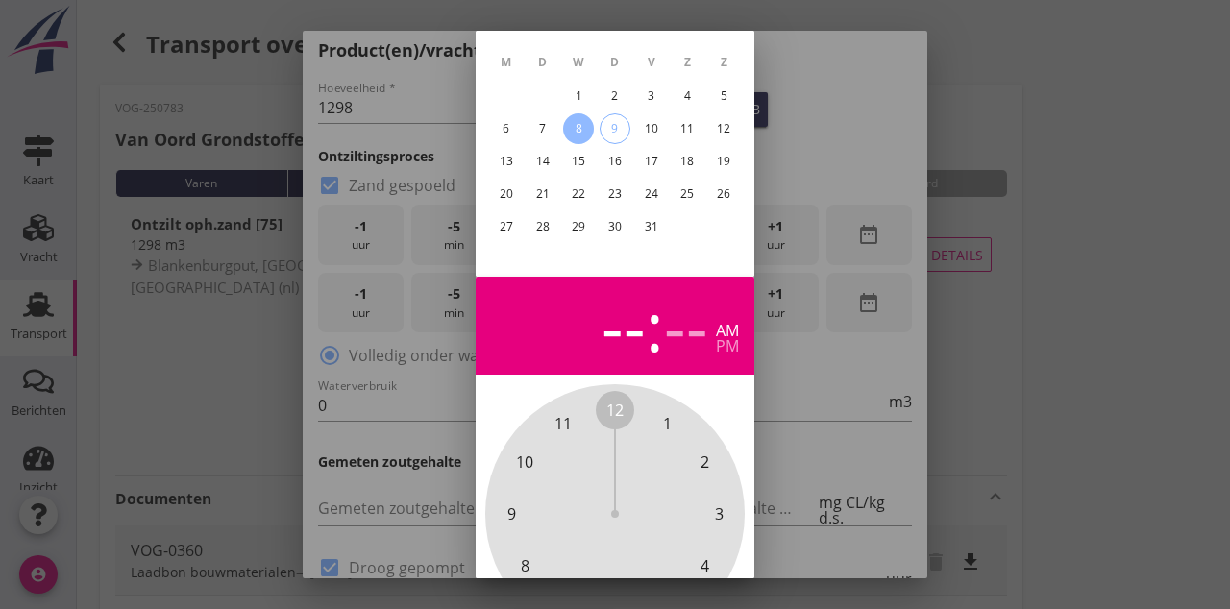
scroll to position [115, 0]
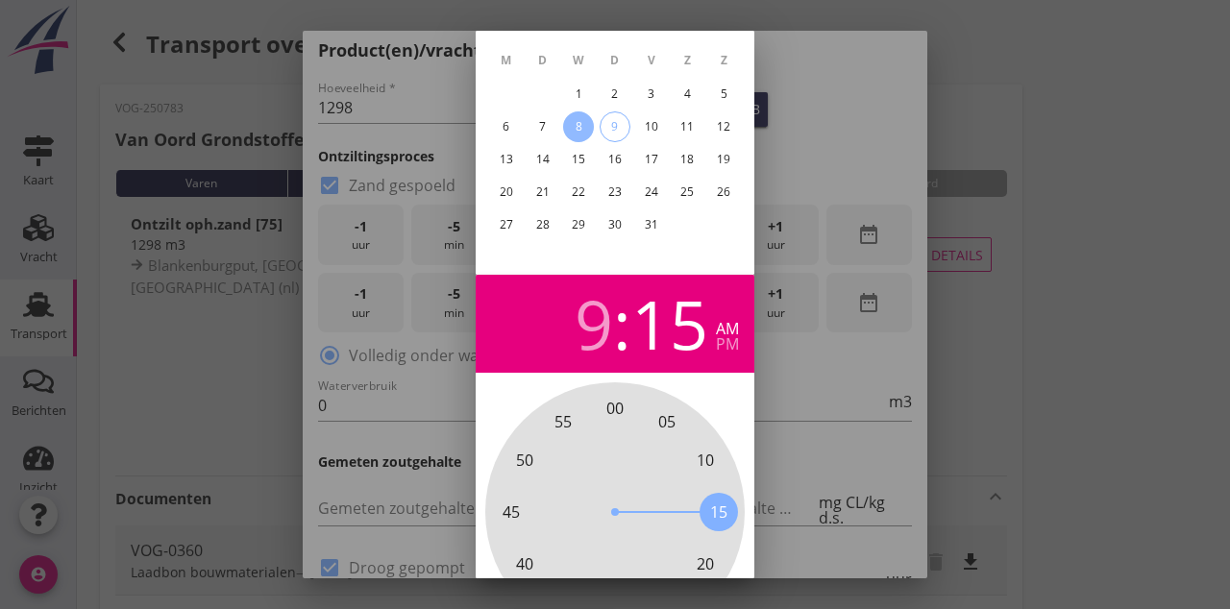
click at [730, 352] on div "pm" at bounding box center [727, 343] width 23 height 15
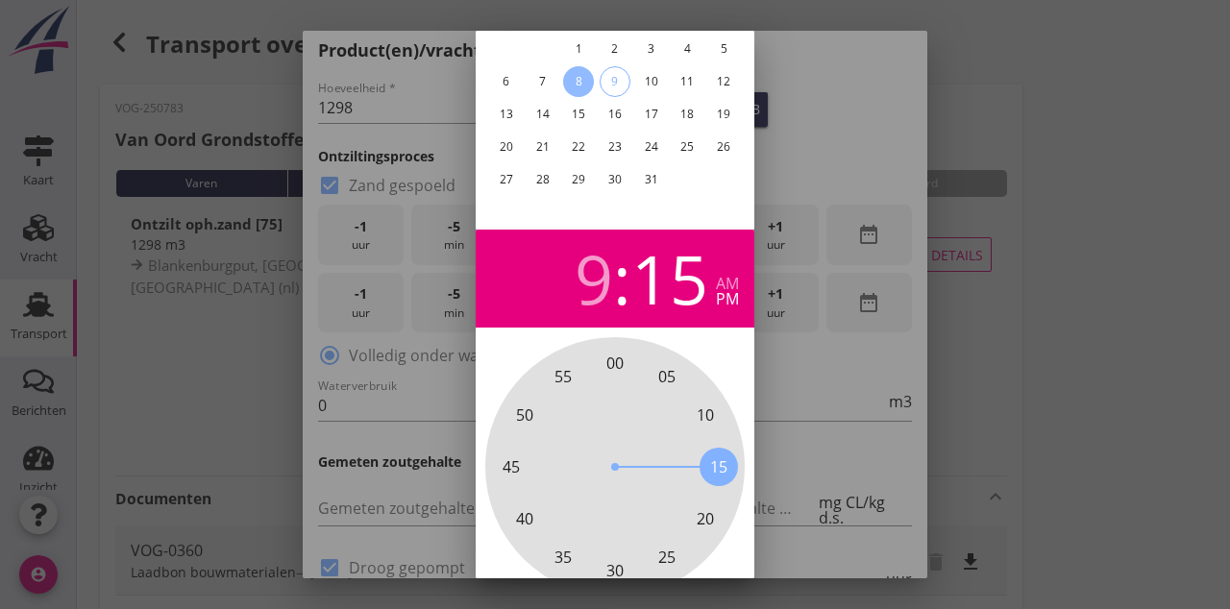
scroll to position [171, 0]
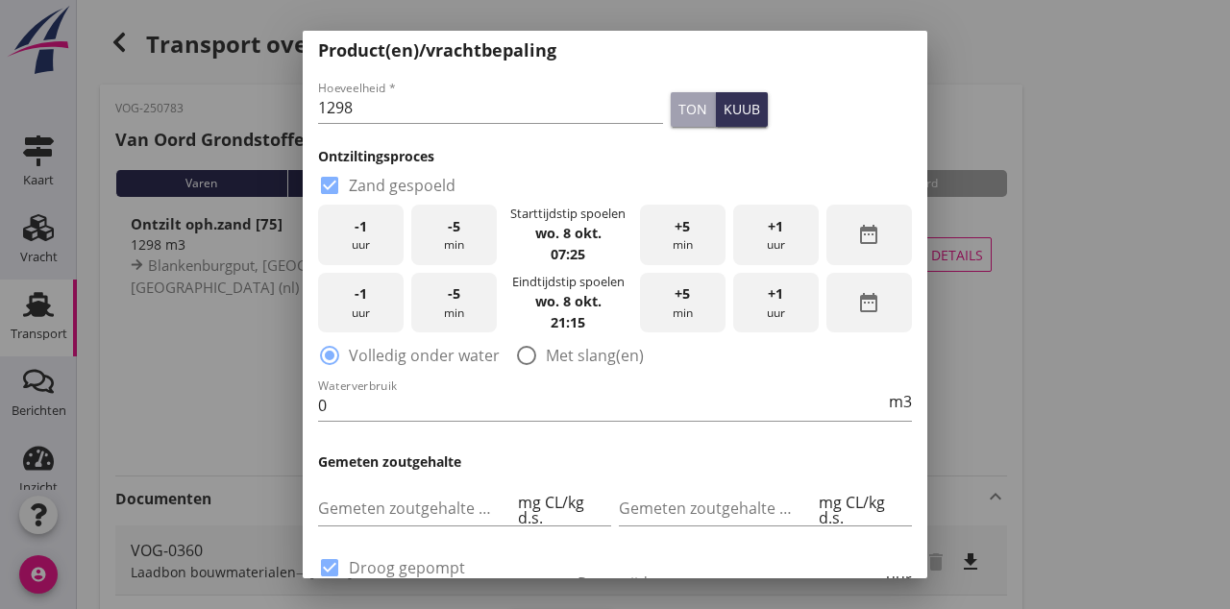
click at [869, 246] on icon "date_range" at bounding box center [868, 234] width 23 height 23
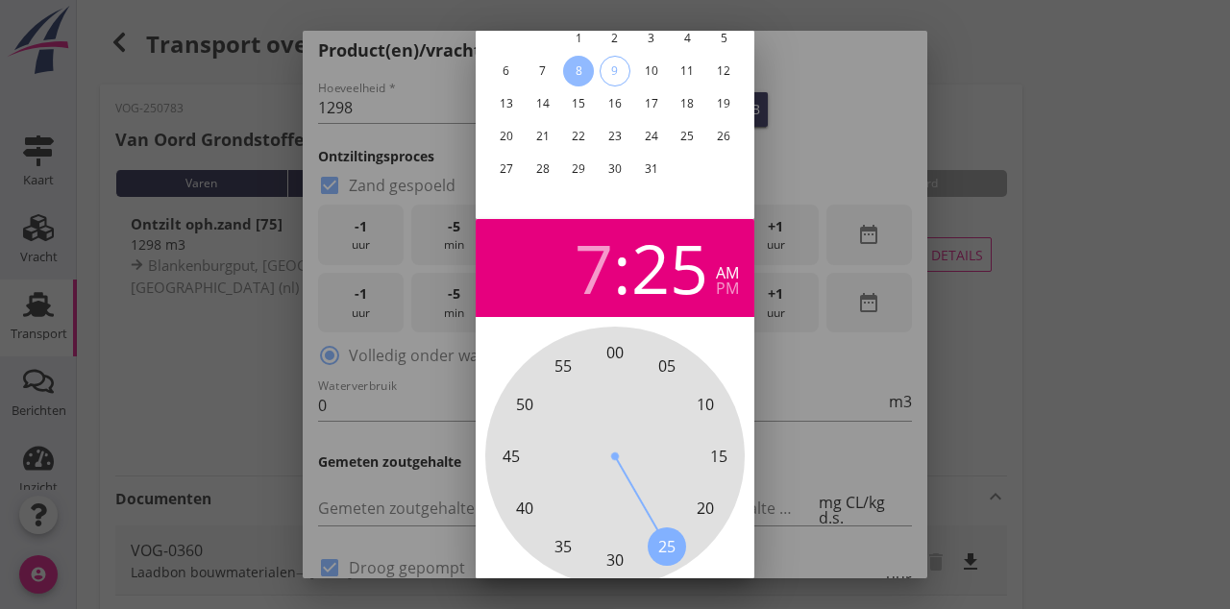
click at [730, 292] on div "pm" at bounding box center [727, 288] width 23 height 15
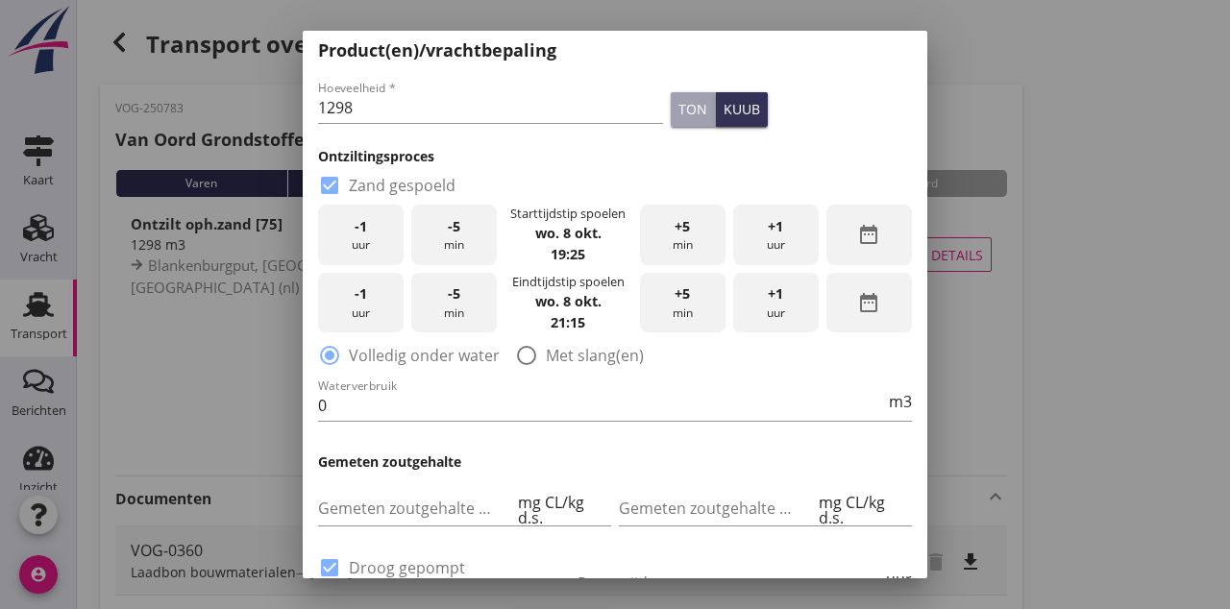
click at [388, 526] on div "Gemeten zoutgehalte voorbeun mg CL/kg d.s." at bounding box center [464, 508] width 293 height 35
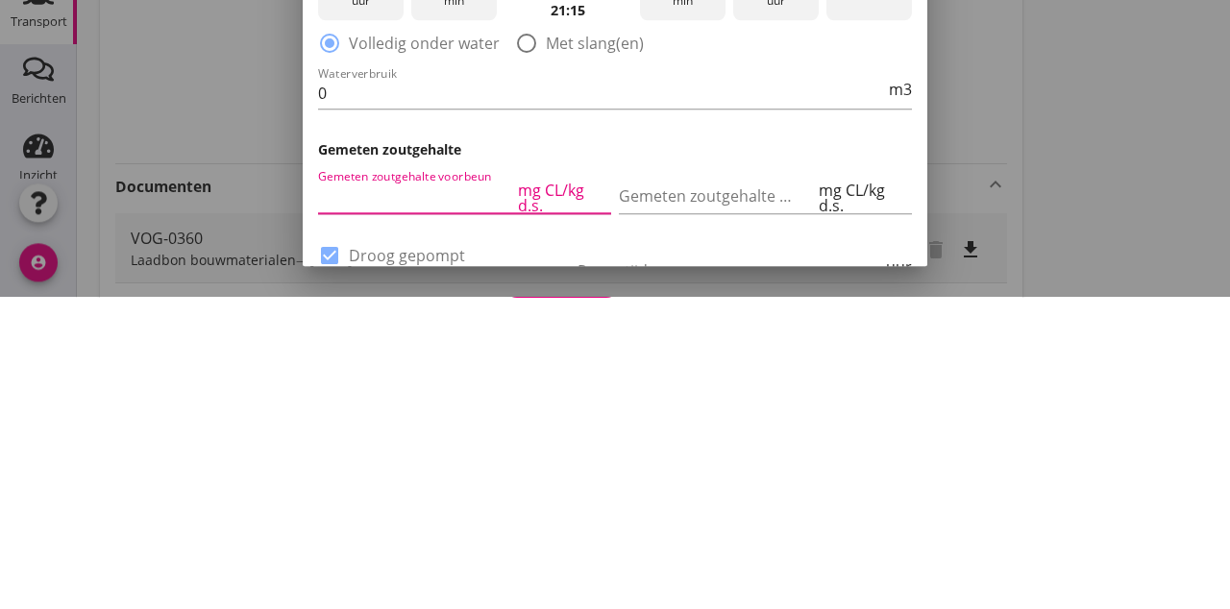
scroll to position [6, 0]
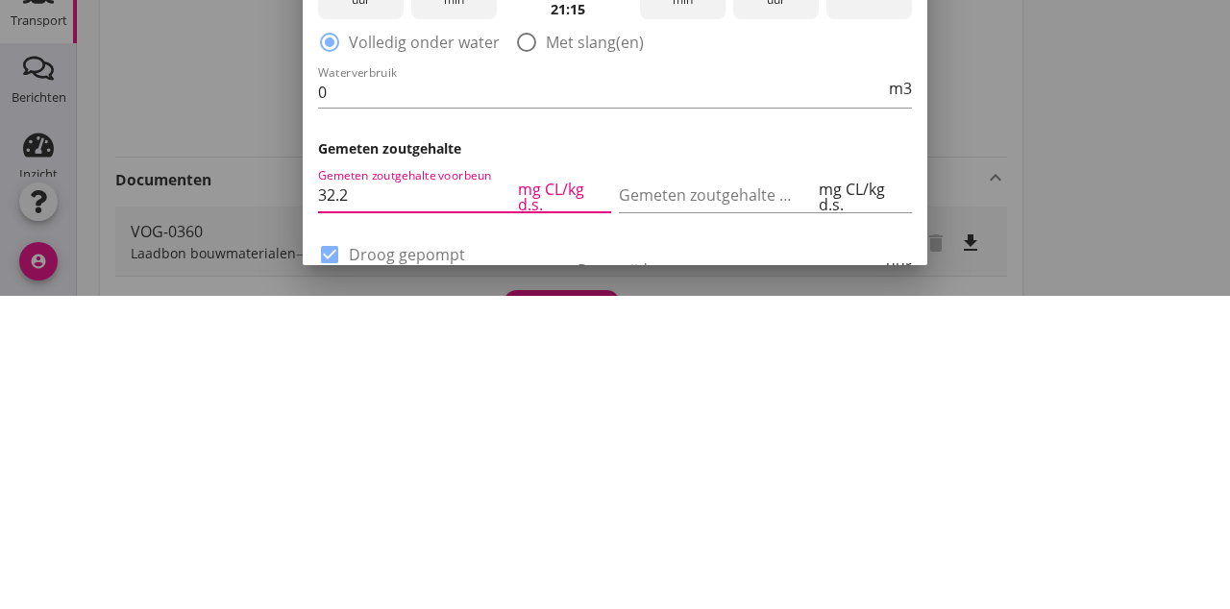
type input "32.2"
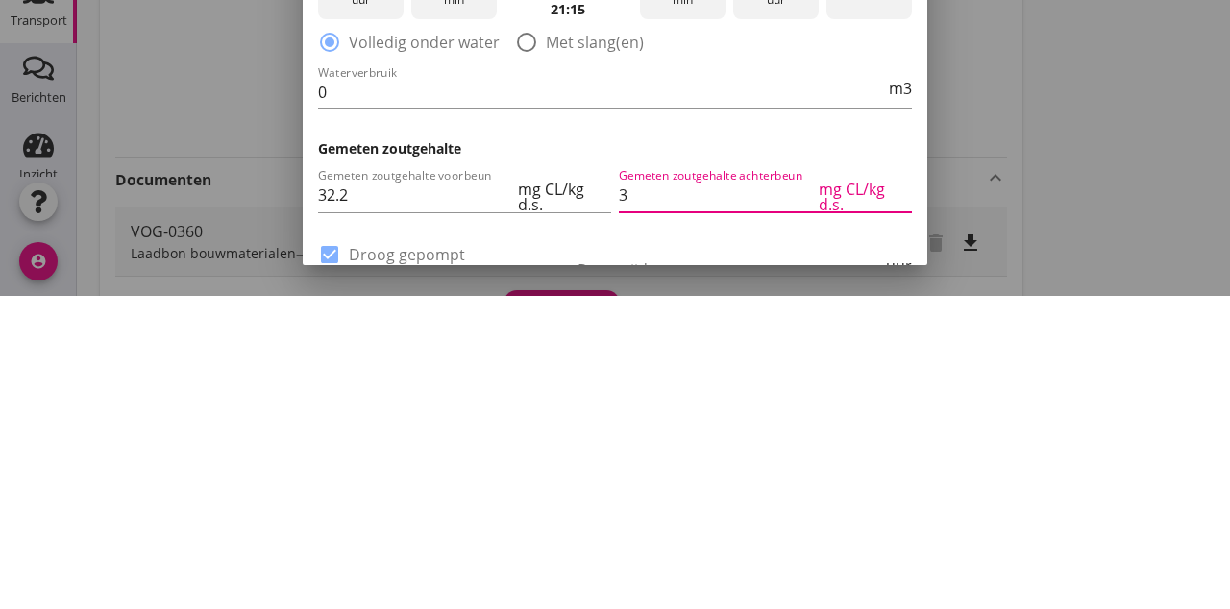
type input "32"
type input "32.2"
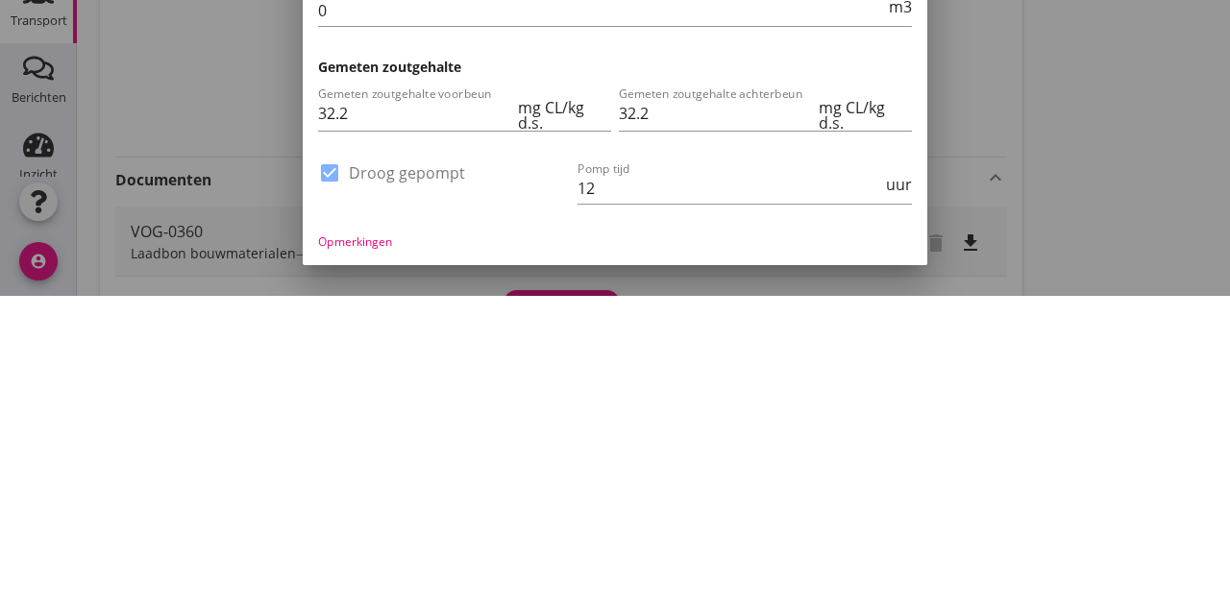
click at [651, 503] on input "12" at bounding box center [730, 501] width 305 height 31
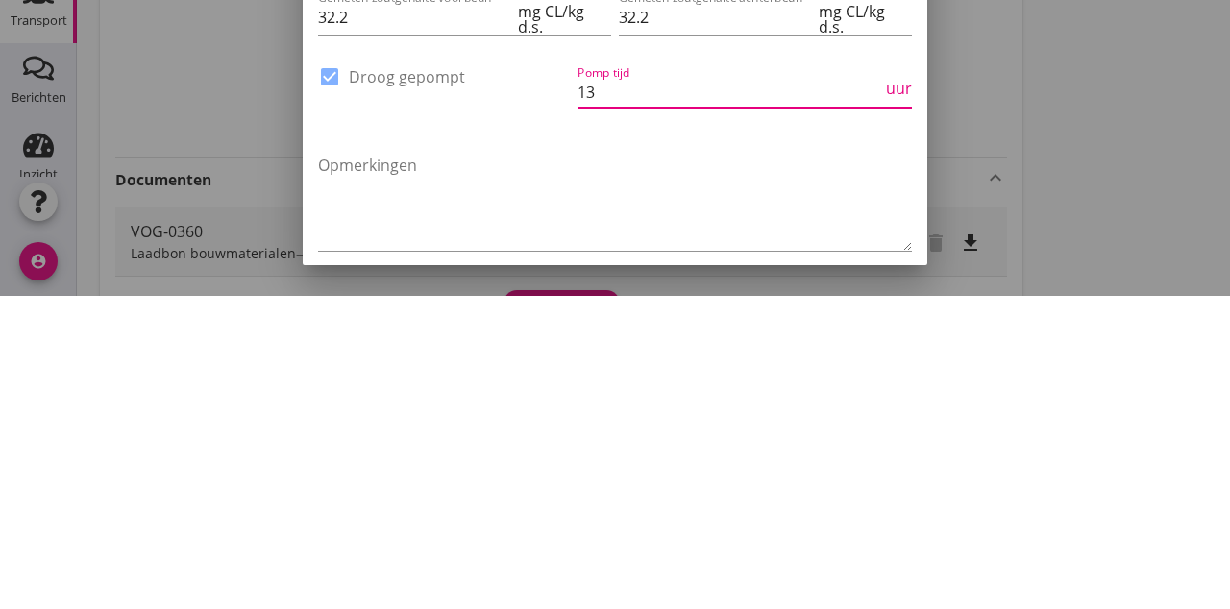
scroll to position [542, 0]
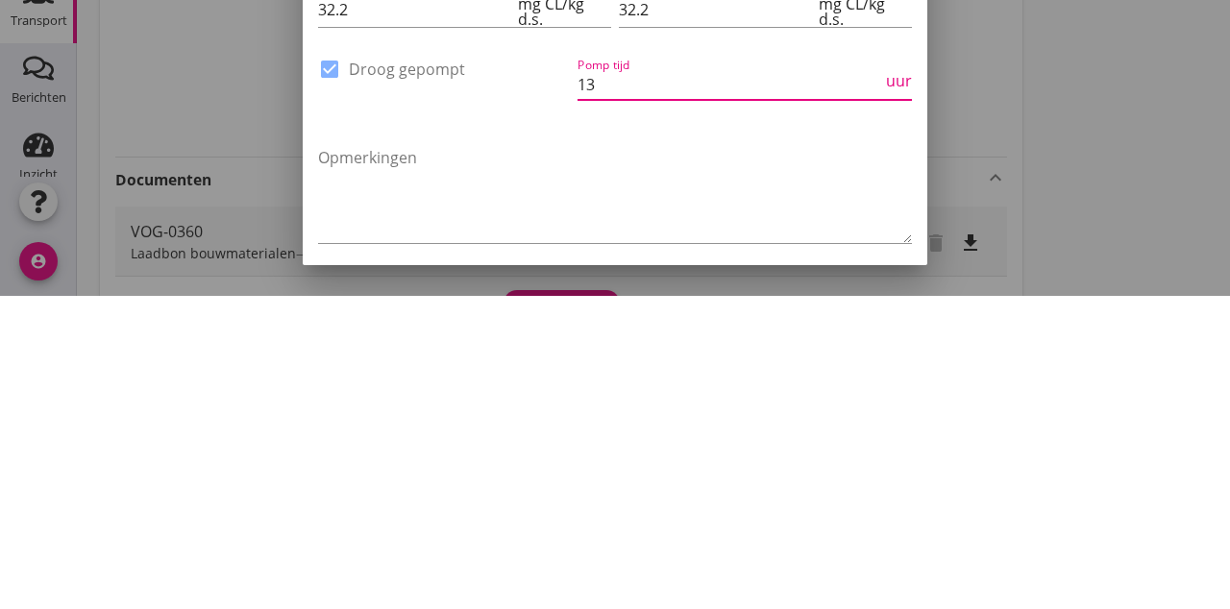
type input "13"
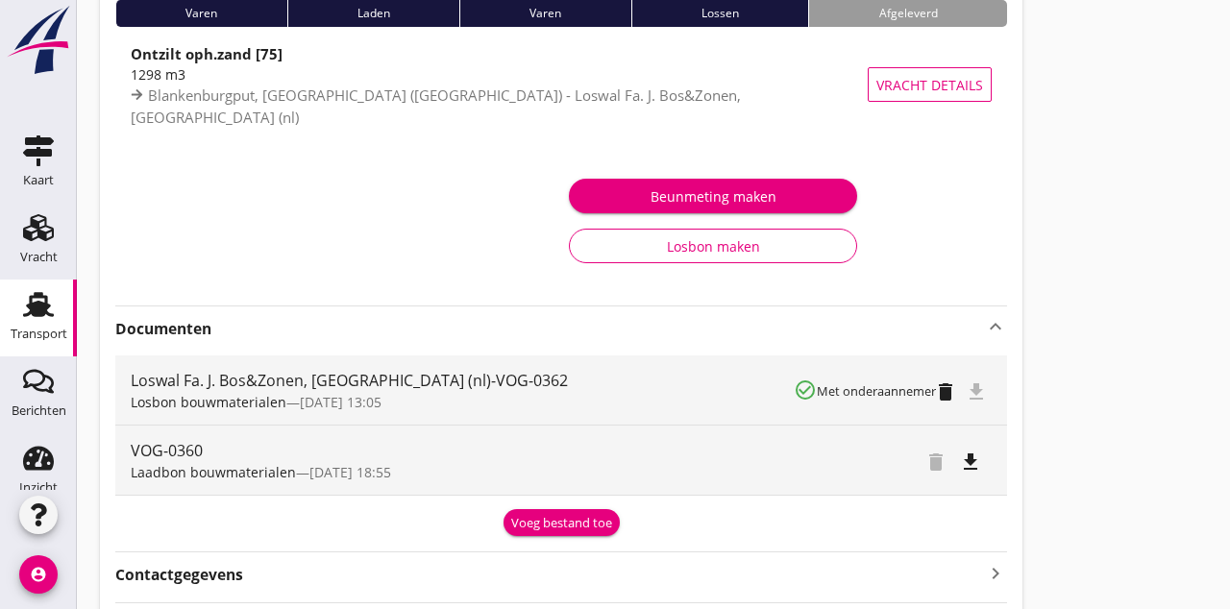
scroll to position [194, 0]
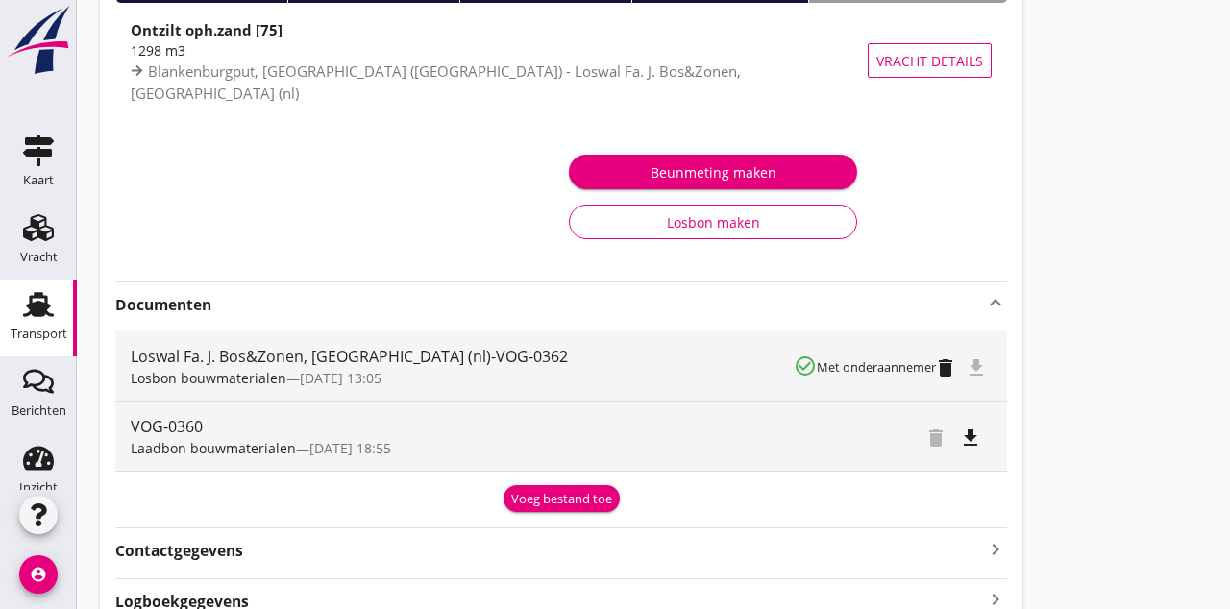
click at [261, 379] on span "Losbon bouwmaterialen" at bounding box center [209, 378] width 156 height 18
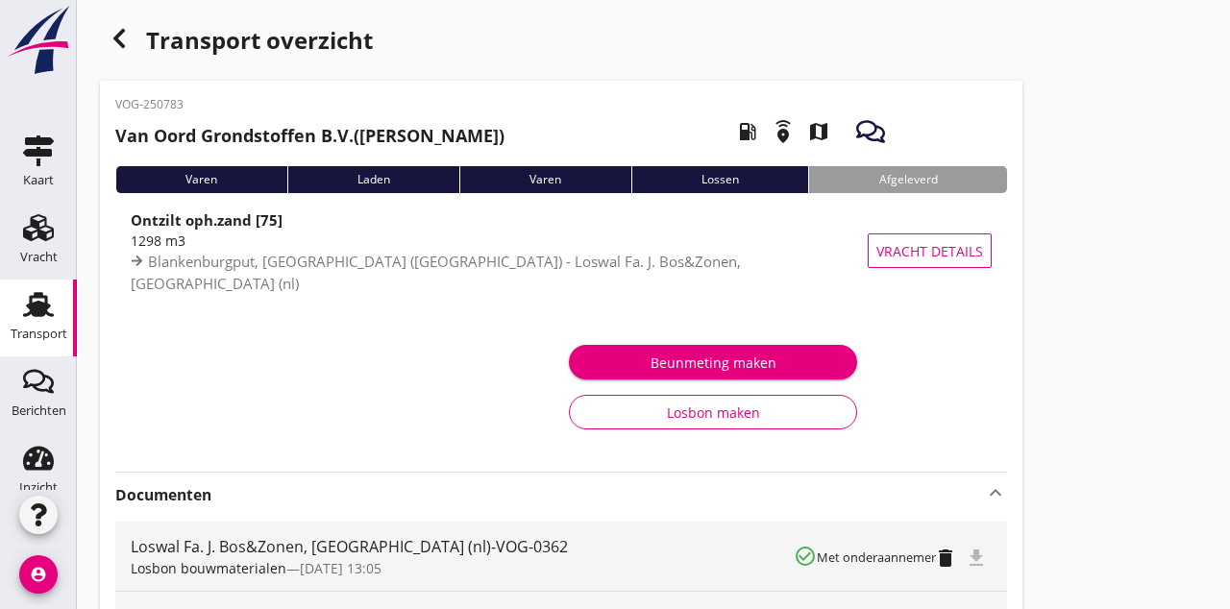
scroll to position [0, 0]
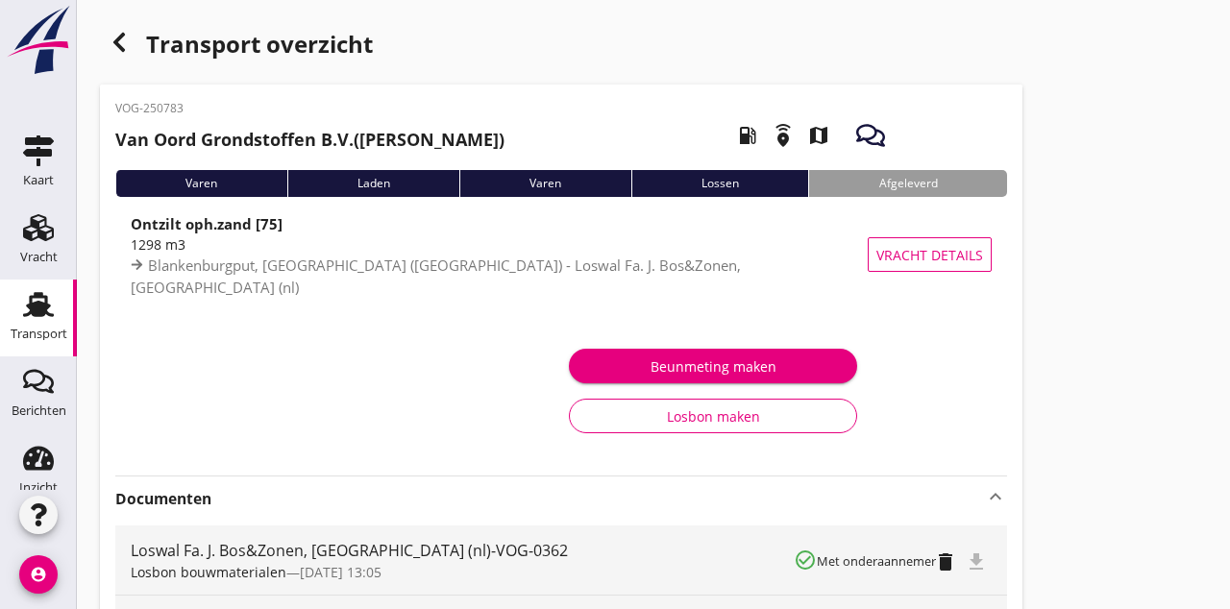
click at [58, 257] on link "Vracht Vracht" at bounding box center [38, 241] width 77 height 77
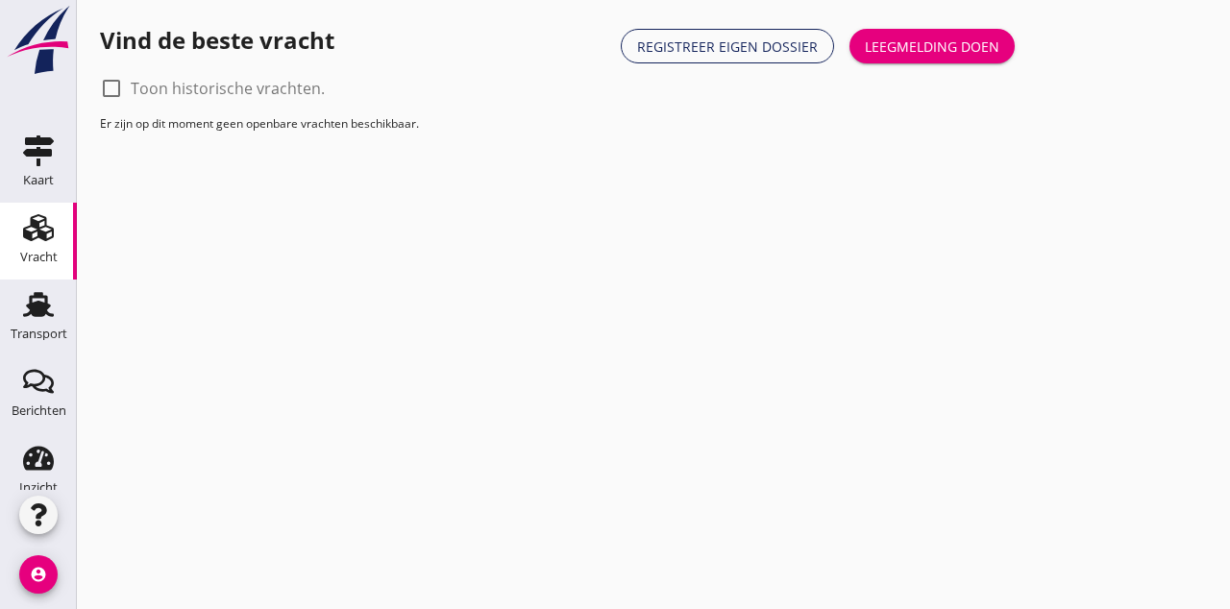
click at [61, 319] on link "Transport Transport" at bounding box center [38, 318] width 77 height 77
